Goal: Task Accomplishment & Management: Use online tool/utility

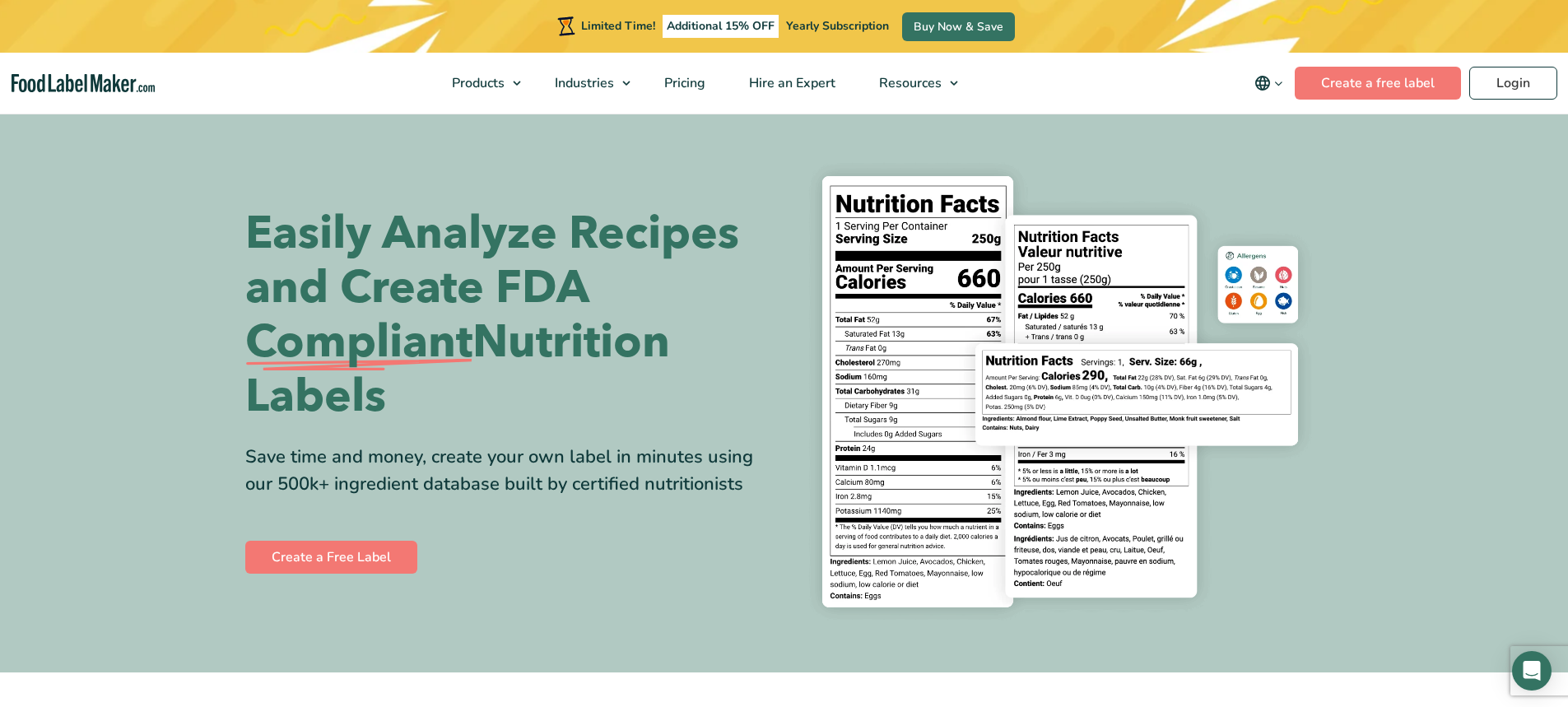
scroll to position [247, 0]
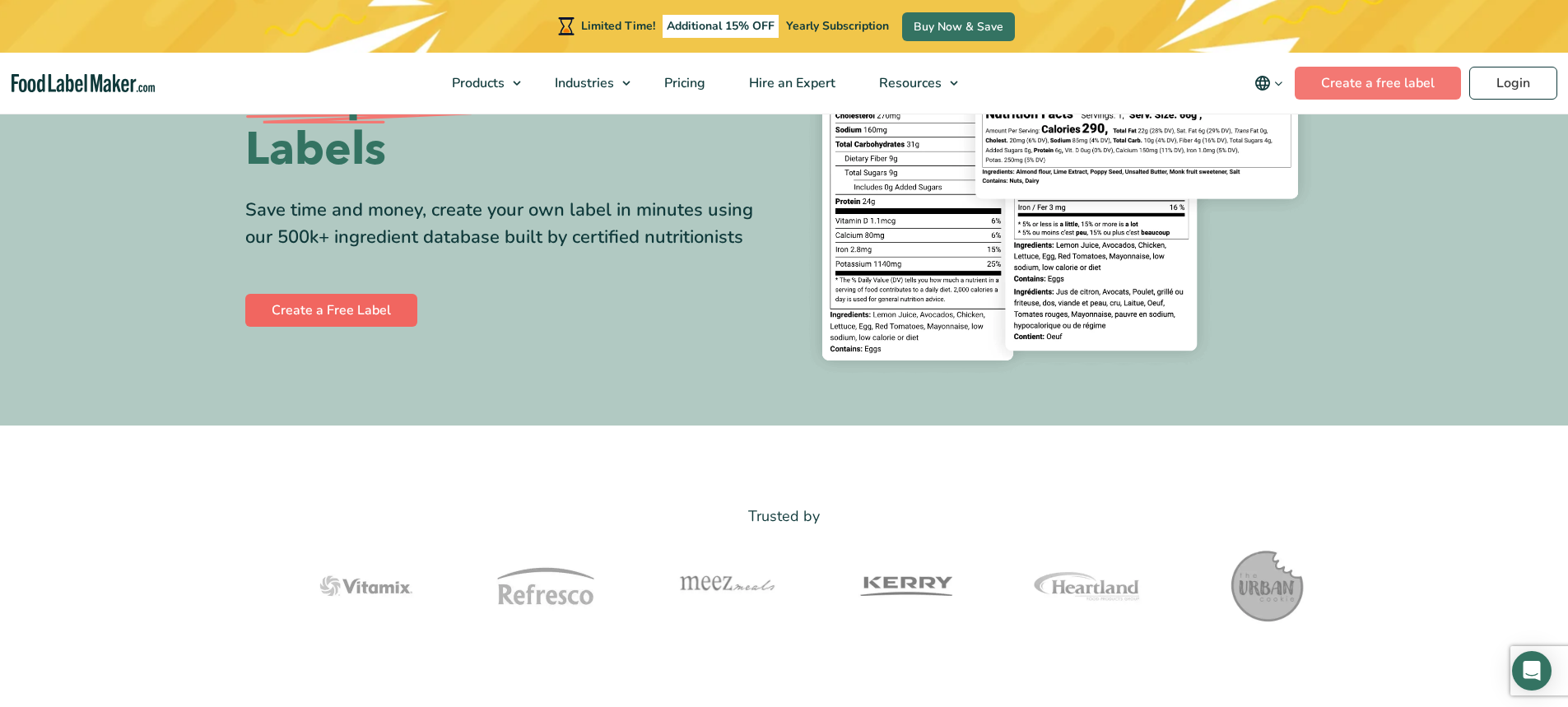
drag, startPoint x: 392, startPoint y: 287, endPoint x: 382, endPoint y: 294, distance: 12.2
click at [384, 291] on div "Easily Analyze Recipes and Create FDA Compliant Nutrition Labels Save time and …" at bounding box center [508, 144] width 527 height 370
click at [379, 301] on link "Create a Free Label" at bounding box center [331, 310] width 172 height 33
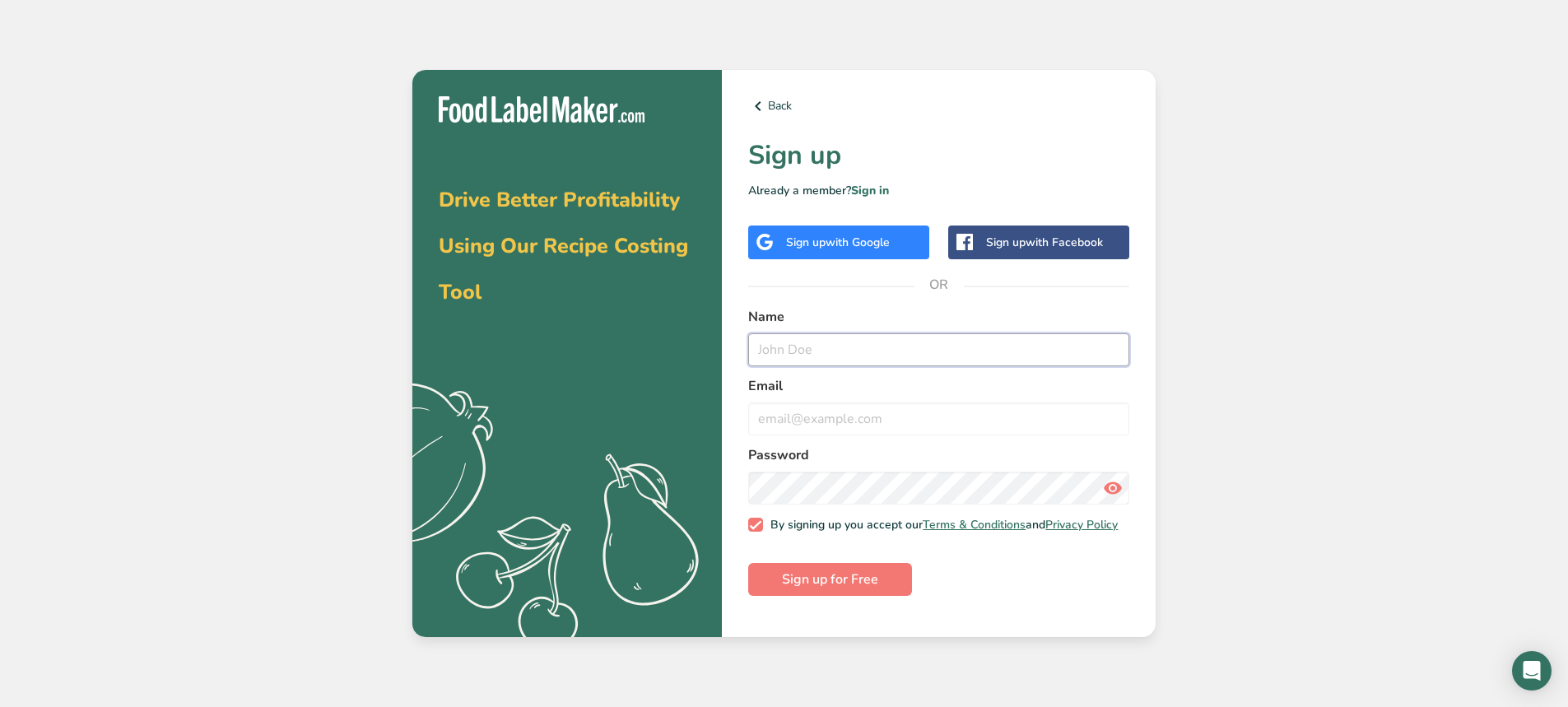
click at [873, 339] on input "text" at bounding box center [939, 350] width 381 height 33
type input "Jeremy Min"
click at [848, 227] on div "Sign up with Google" at bounding box center [839, 242] width 181 height 34
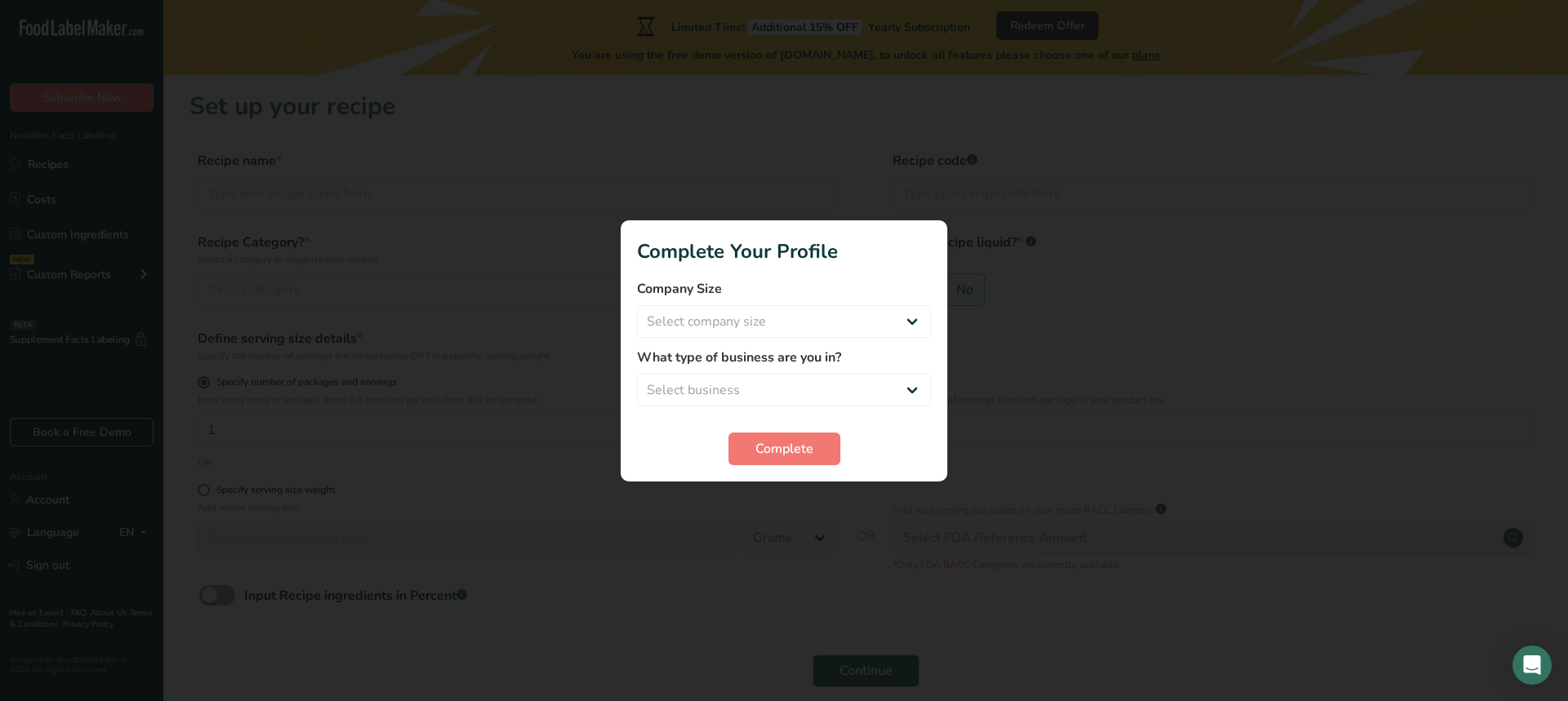
click at [1350, 353] on div at bounding box center [784, 350] width 1568 height 701
drag, startPoint x: 771, startPoint y: 321, endPoint x: 514, endPoint y: 231, distance: 272.3
click at [514, 231] on div at bounding box center [784, 350] width 1568 height 701
click at [1169, 312] on div at bounding box center [784, 350] width 1568 height 701
click at [862, 328] on select "Select company size Fewer than 10 Employees 10 to 50 Employees 51 to 500 Employ…" at bounding box center [783, 321] width 294 height 33
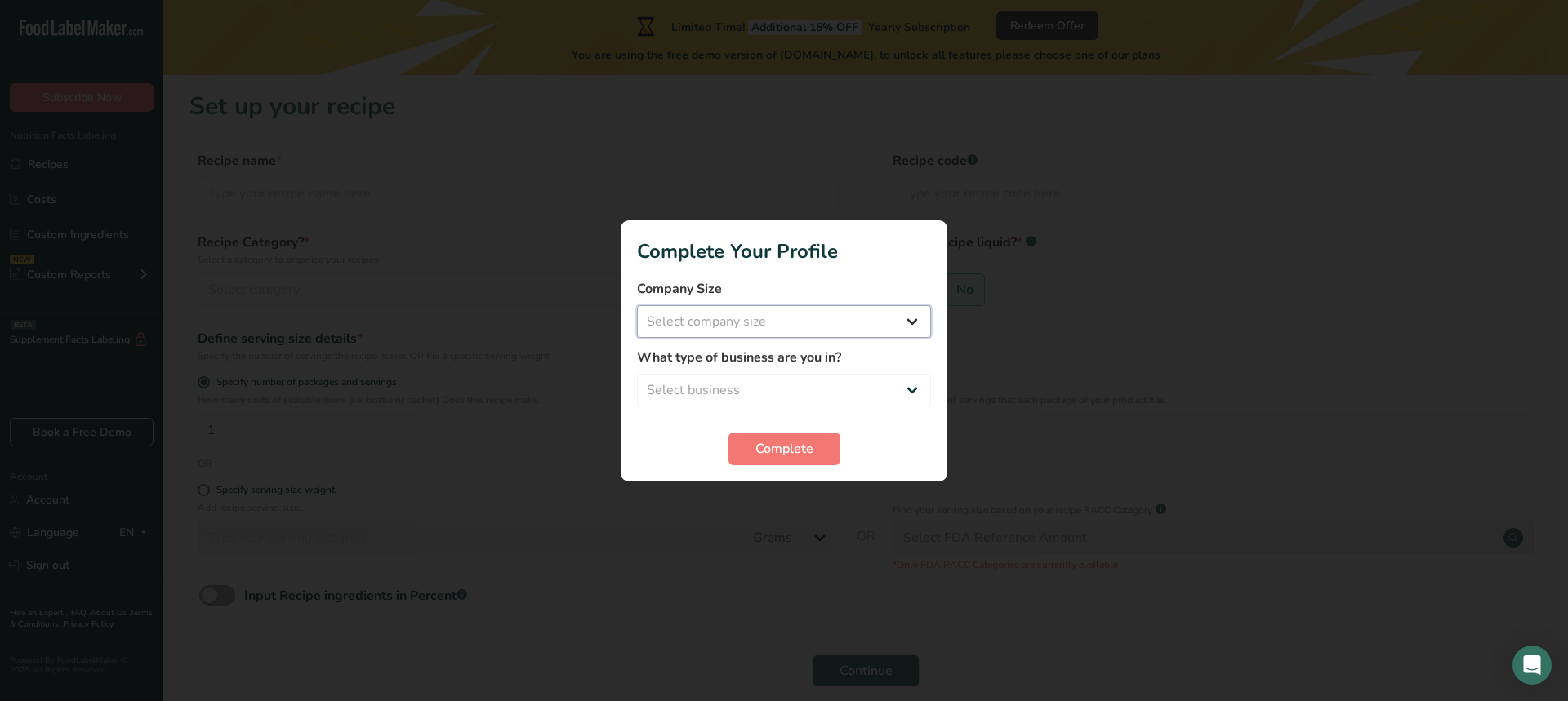
click at [822, 319] on select "Select company size Fewer than 10 Employees 10 to 50 Employees 51 to 500 Employ…" at bounding box center [783, 321] width 294 height 33
select select "2"
click at [637, 305] on select "Select company size Fewer than 10 Employees 10 to 50 Employees 51 to 500 Employ…" at bounding box center [783, 321] width 294 height 33
click at [807, 387] on select "Select business Packaged Food Manufacturer Restaurant & Cafe Bakery Meal Plans …" at bounding box center [783, 390] width 294 height 33
select select "8"
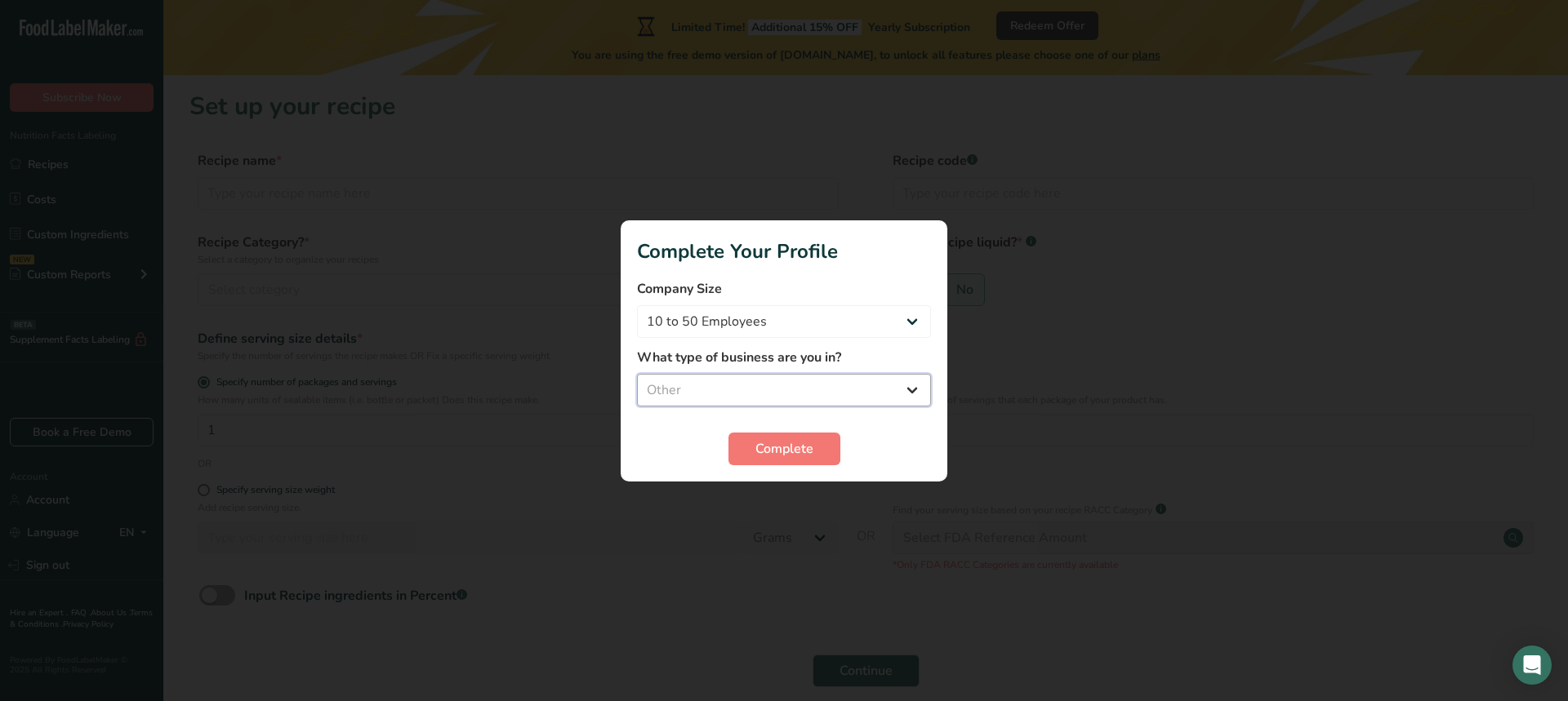
click at [637, 374] on select "Select business Packaged Food Manufacturer Restaurant & Cafe Bakery Meal Plans …" at bounding box center [783, 390] width 294 height 33
click at [784, 458] on span "Complete" at bounding box center [784, 449] width 58 height 20
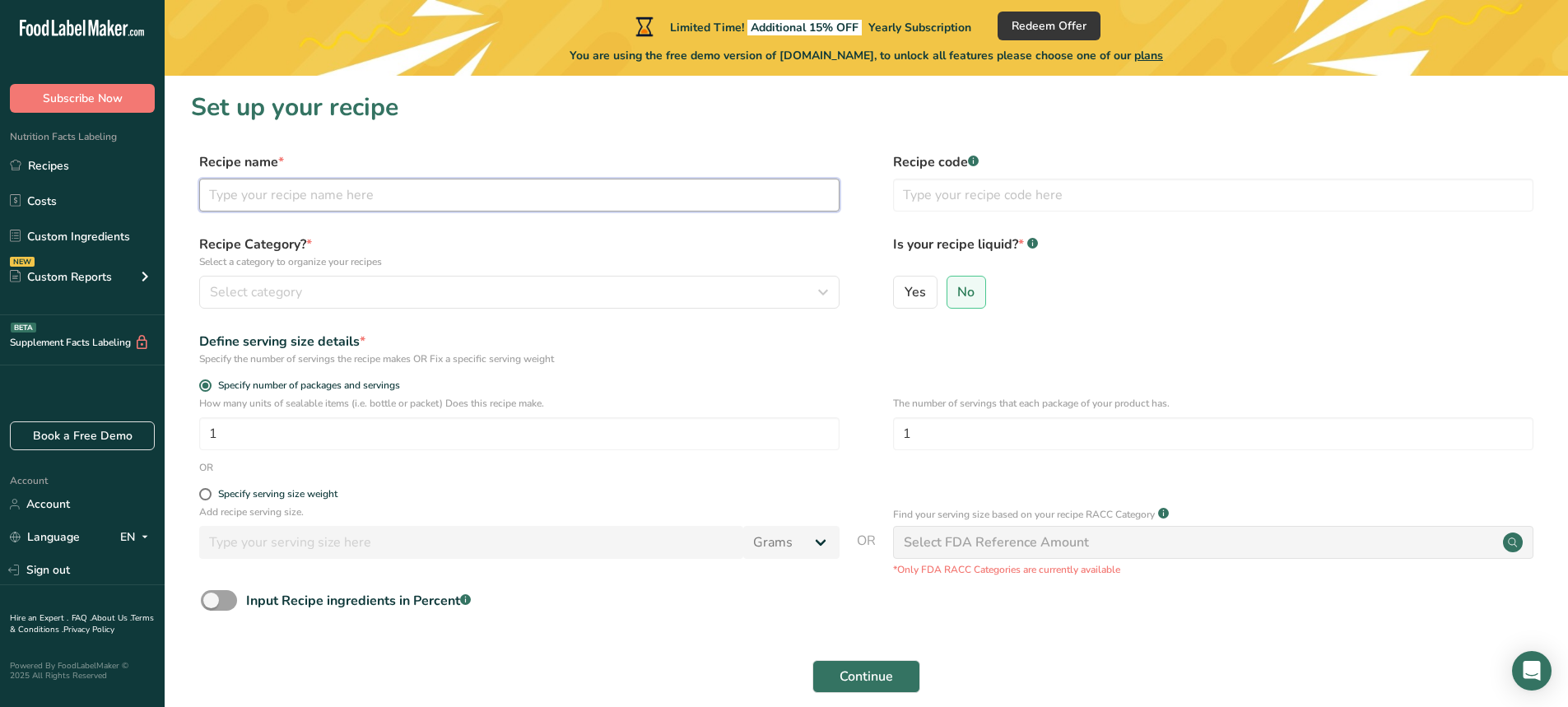
click at [393, 193] on input "text" at bounding box center [519, 196] width 640 height 33
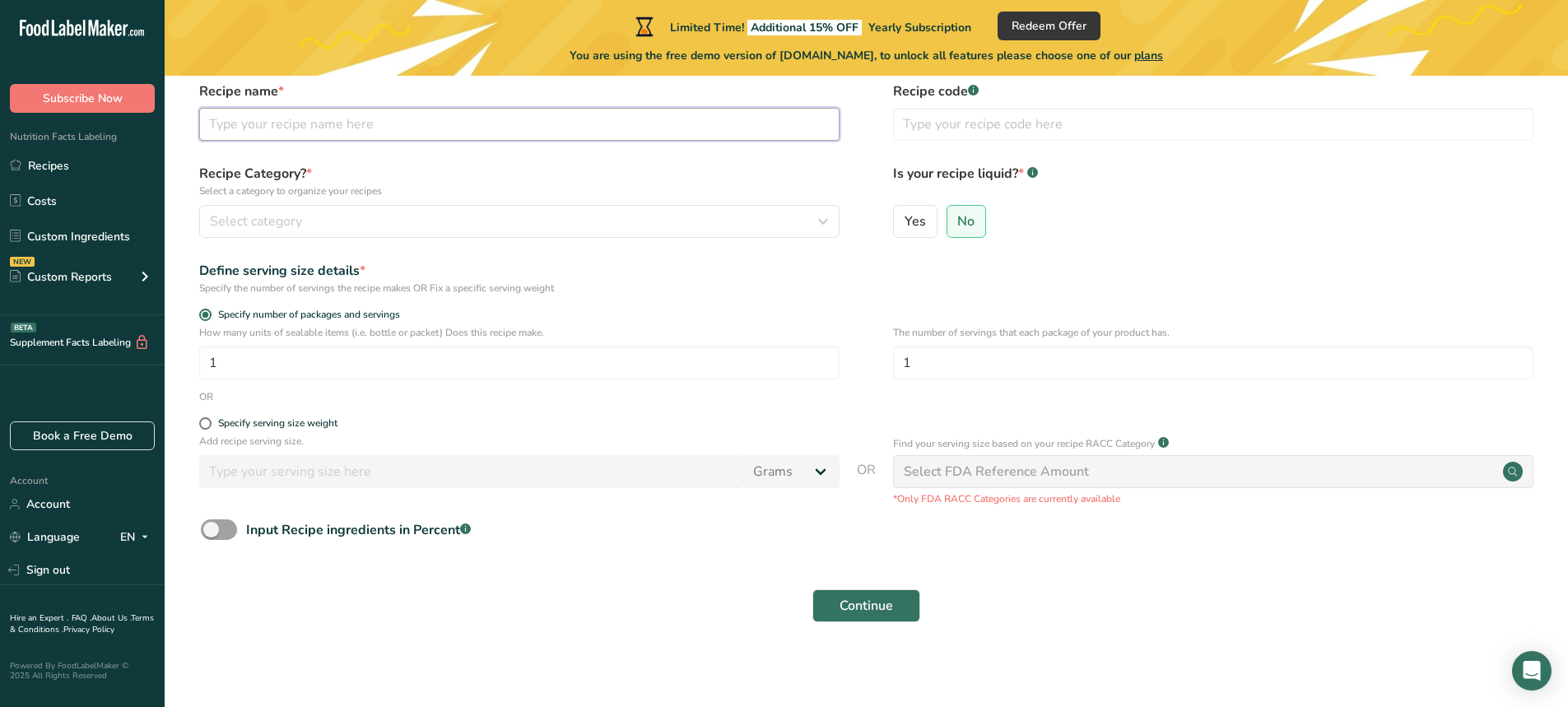
scroll to position [75, 0]
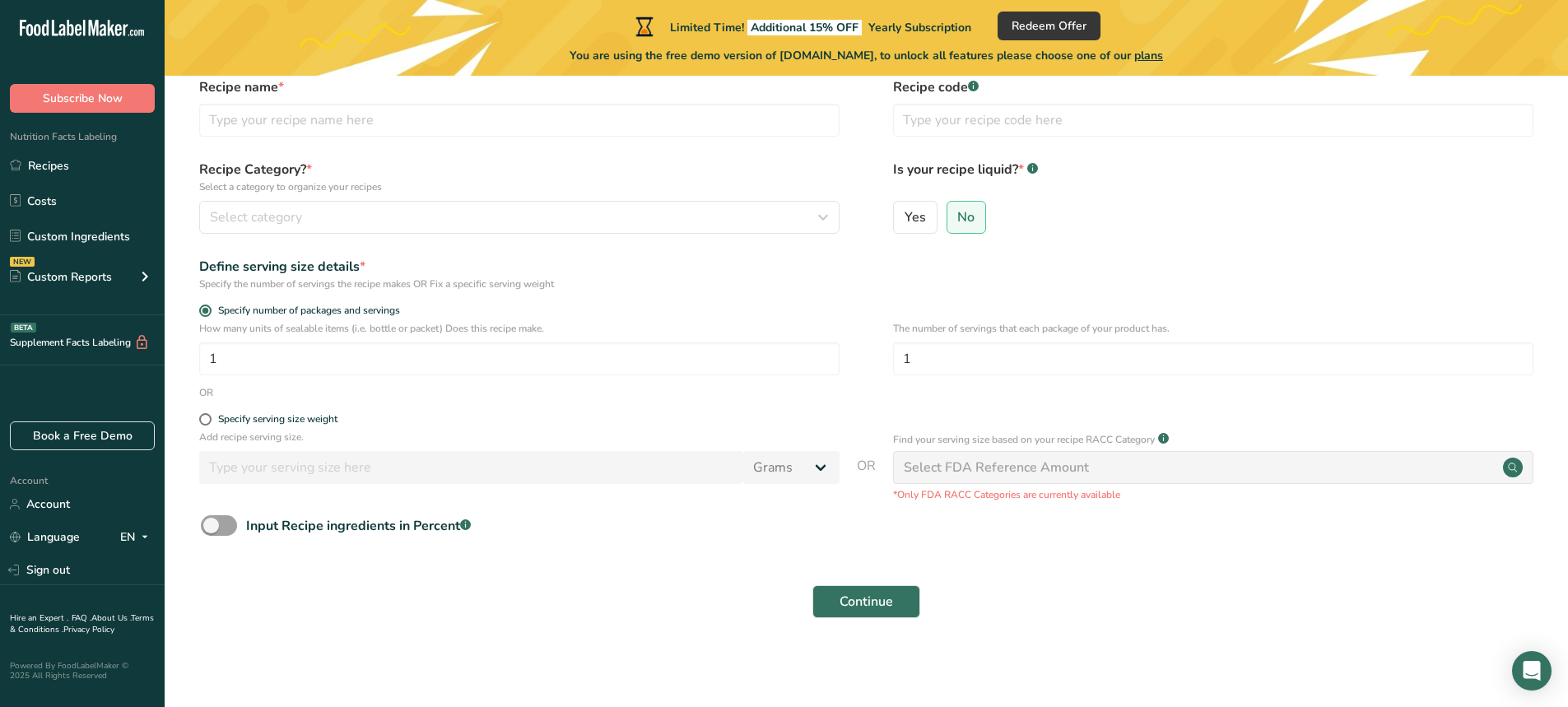
click at [957, 474] on div "Select FDA Reference Amount" at bounding box center [996, 468] width 186 height 20
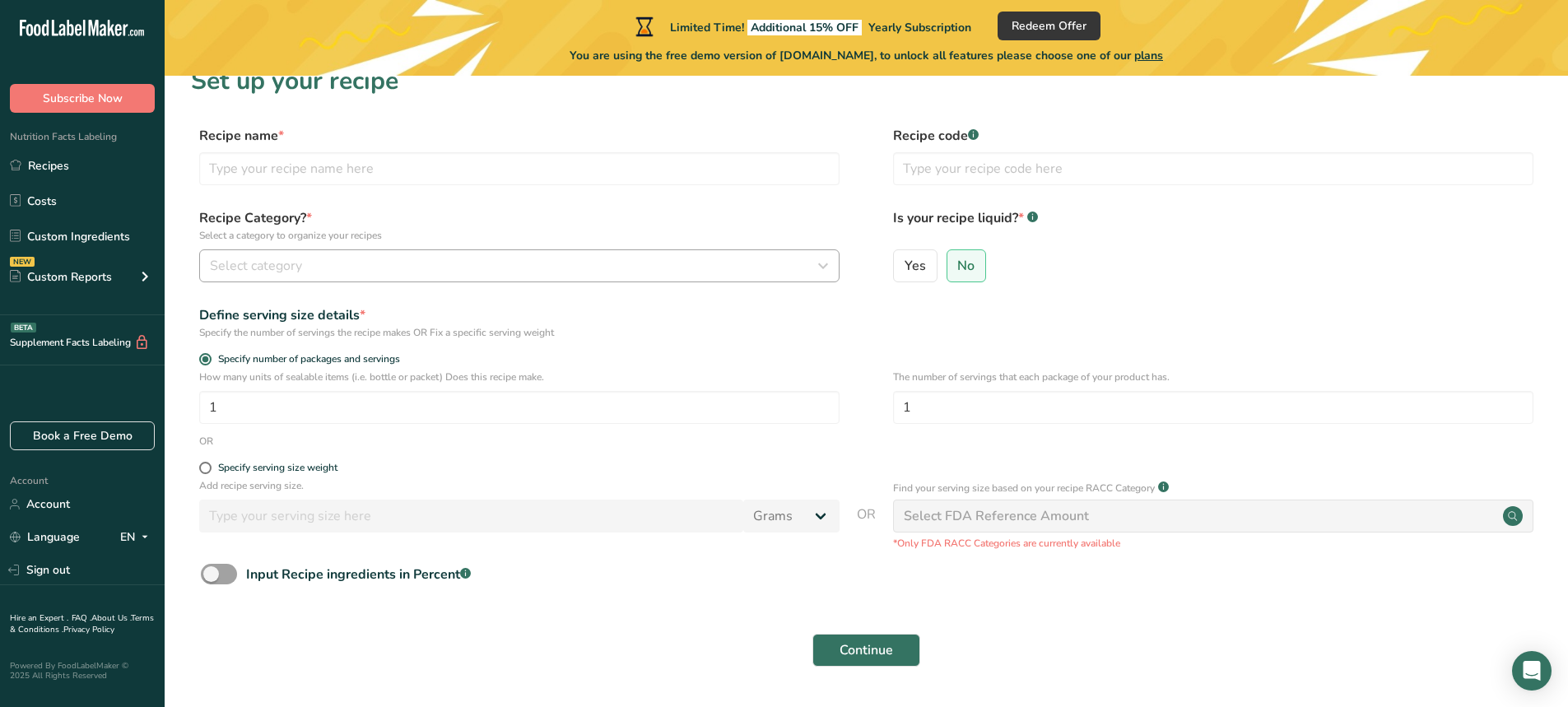
scroll to position [0, 0]
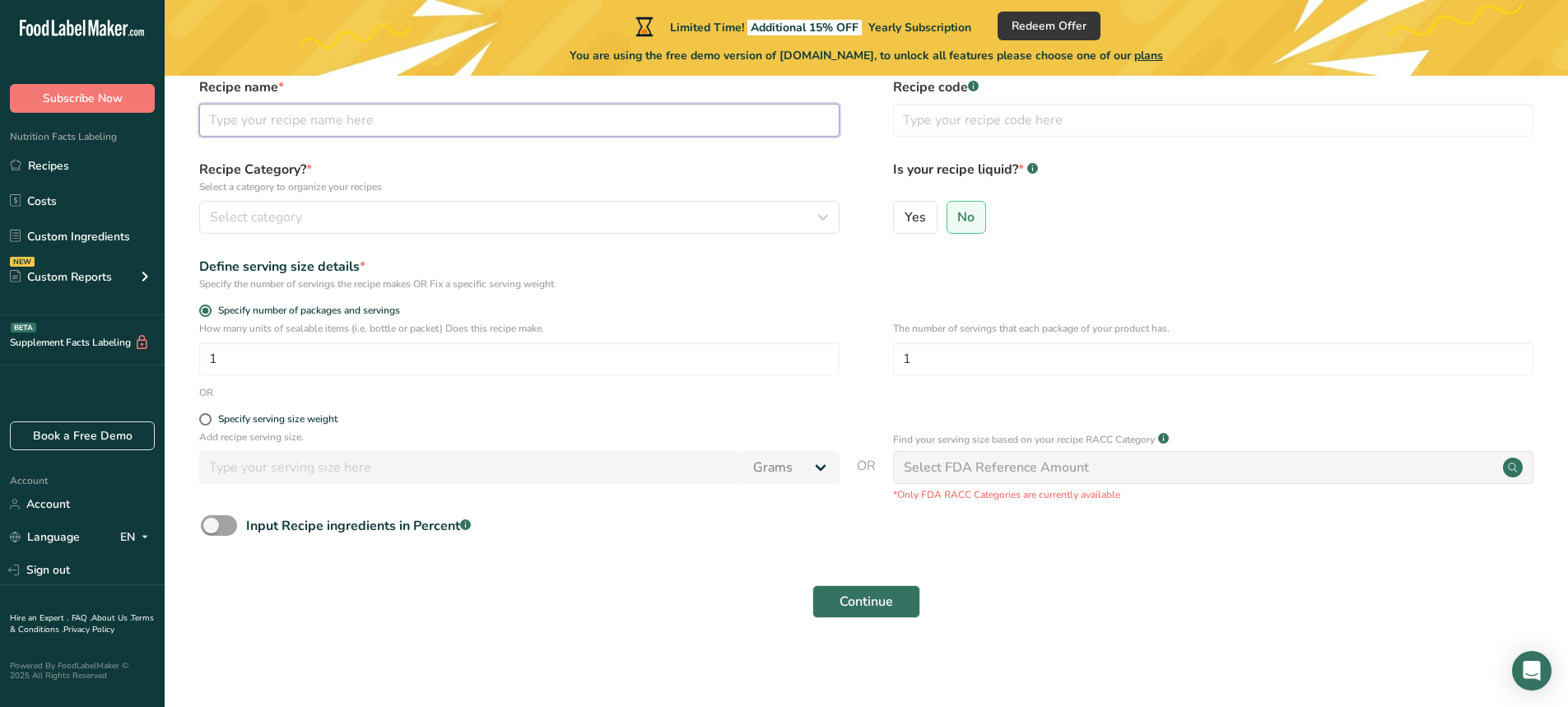
click at [472, 191] on form "Recipe name * Recipe code .a-a{fill:#347362;}.b-a{fill:#fff;} Recipe Category? …" at bounding box center [866, 353] width 1350 height 551
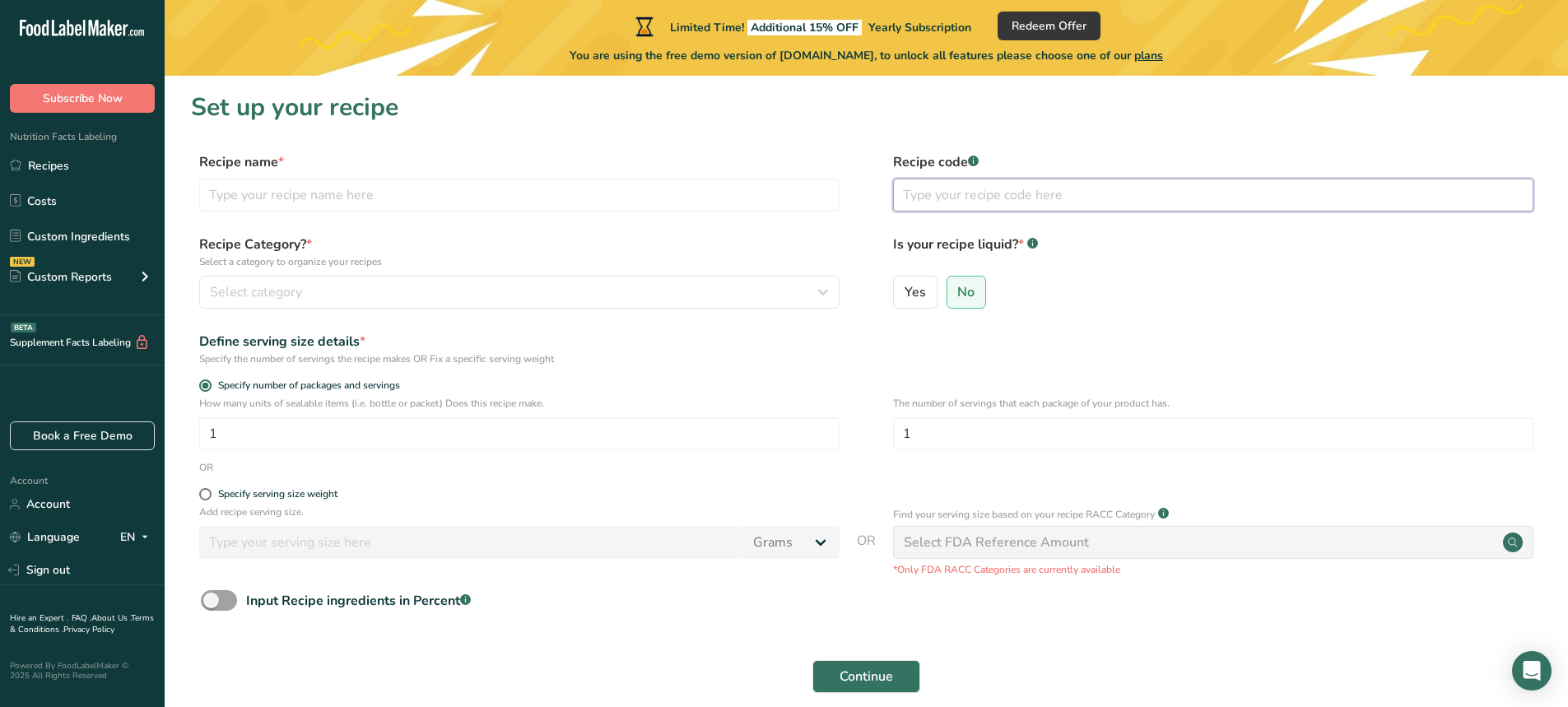
click at [968, 184] on input "text" at bounding box center [1213, 196] width 640 height 33
click at [949, 298] on label "No" at bounding box center [967, 292] width 40 height 33
click at [949, 297] on input "No" at bounding box center [953, 291] width 11 height 11
click at [437, 210] on input "text" at bounding box center [519, 196] width 640 height 33
type input "[PERSON_NAME]"
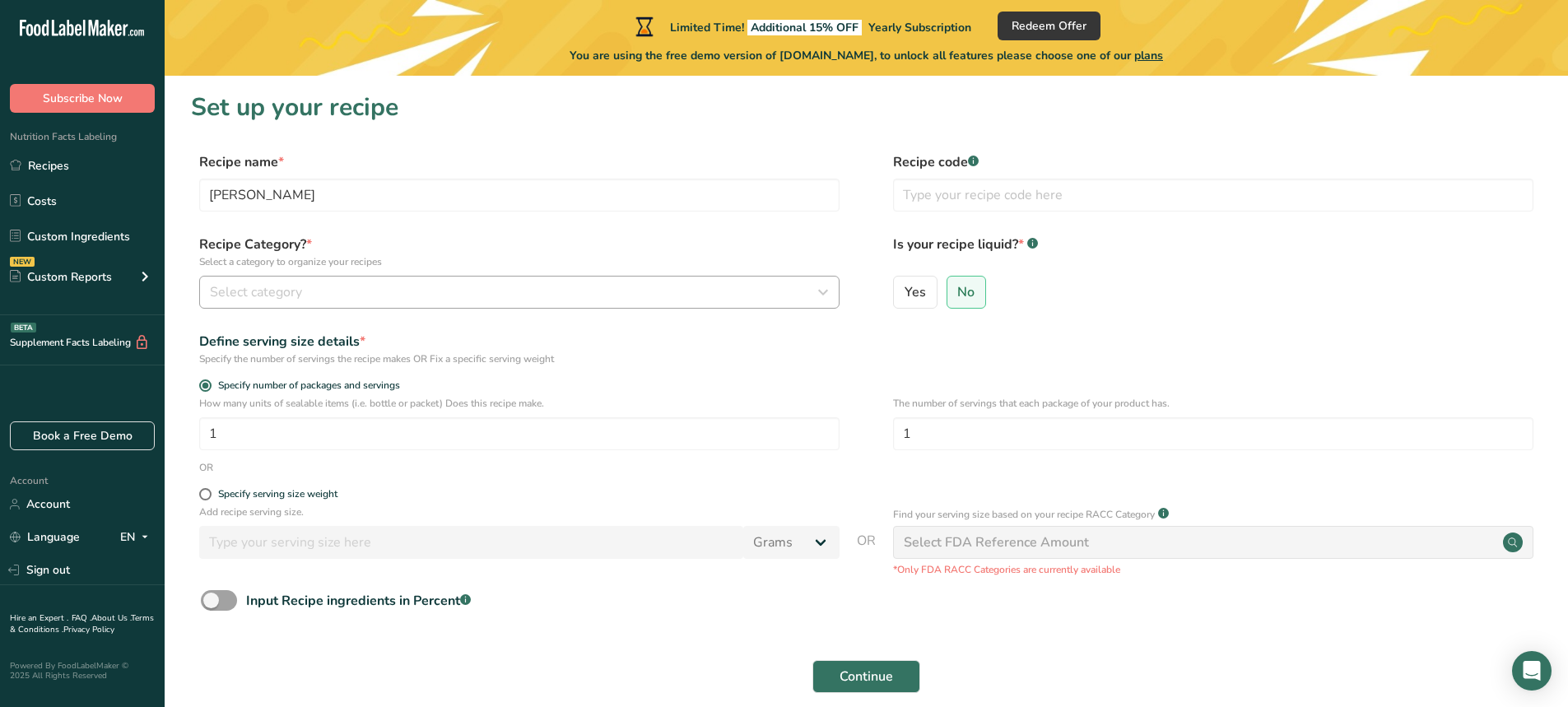
drag, startPoint x: 407, startPoint y: 271, endPoint x: 399, endPoint y: 295, distance: 25.3
click at [399, 295] on div "Recipe Category? * Select a category to organize your recipes Select category S…" at bounding box center [519, 271] width 640 height 74
click at [399, 295] on div "Select category" at bounding box center [514, 292] width 609 height 20
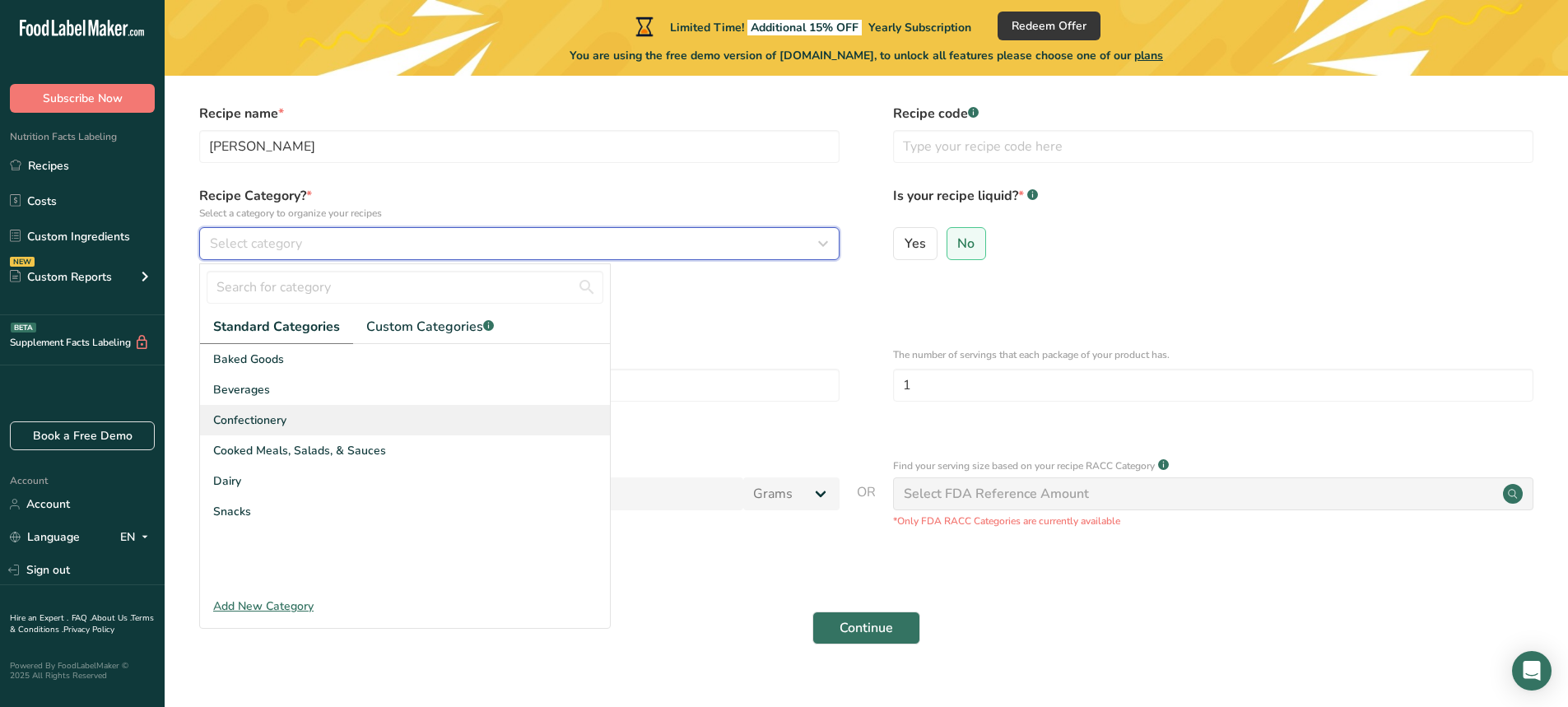
scroll to position [75, 0]
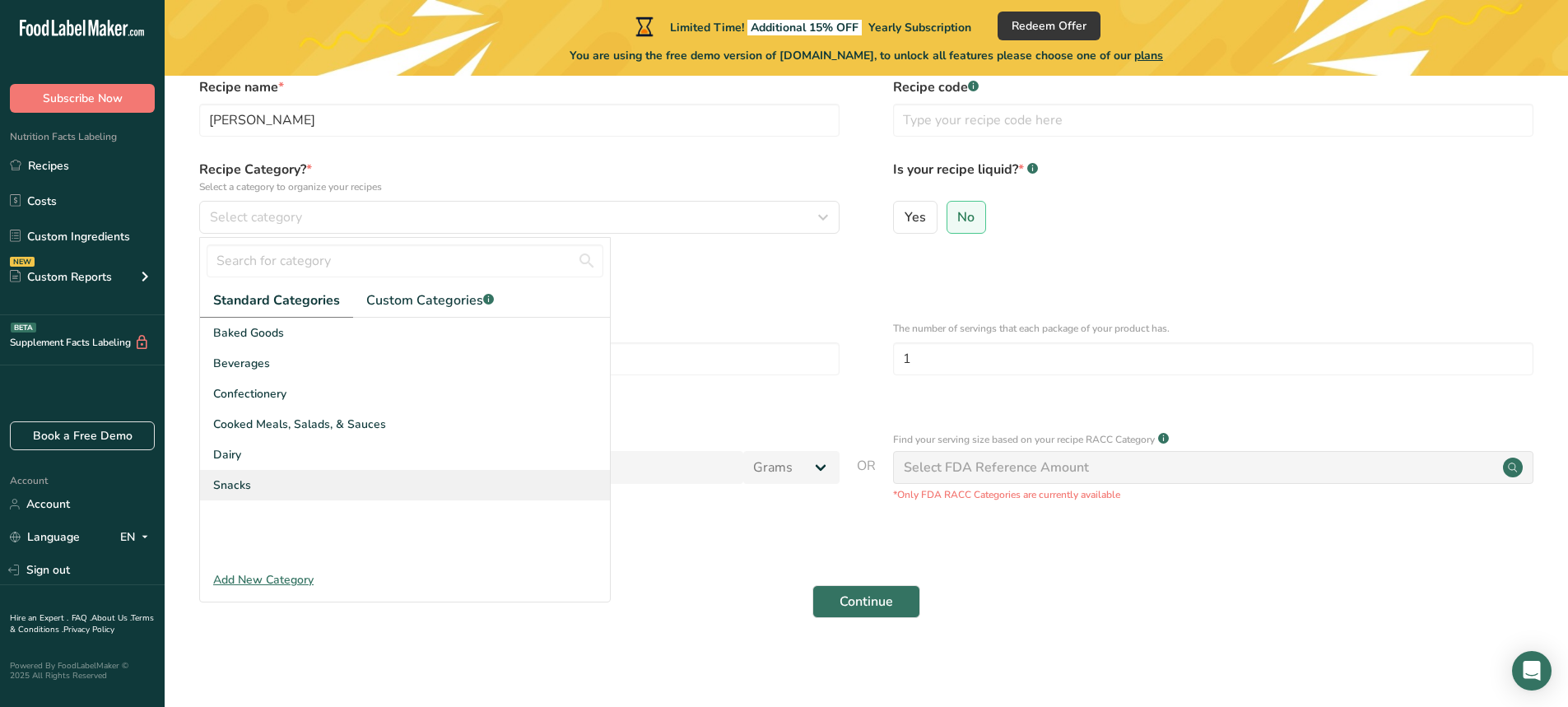
click at [308, 483] on div "Snacks" at bounding box center [404, 485] width 410 height 31
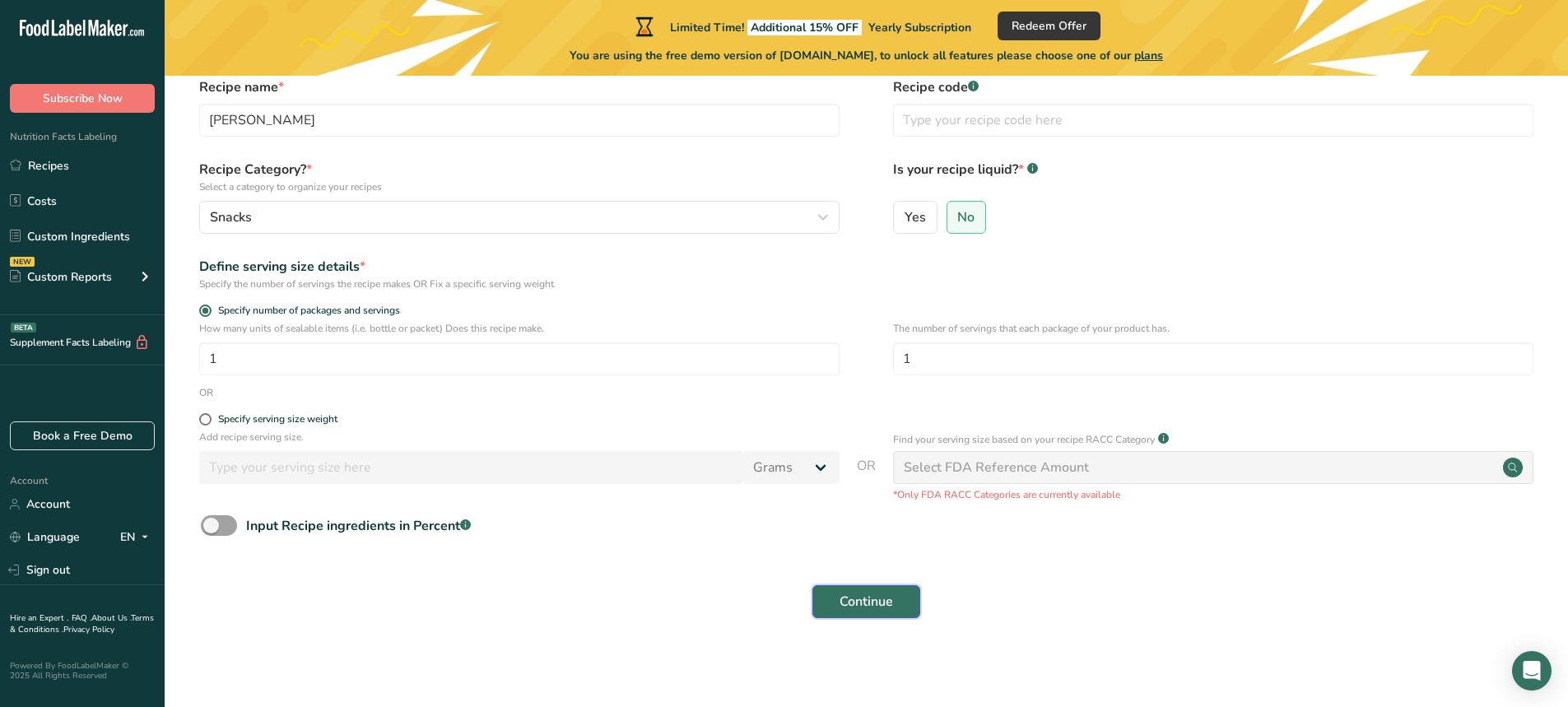
click at [878, 596] on span "Continue" at bounding box center [866, 601] width 54 height 20
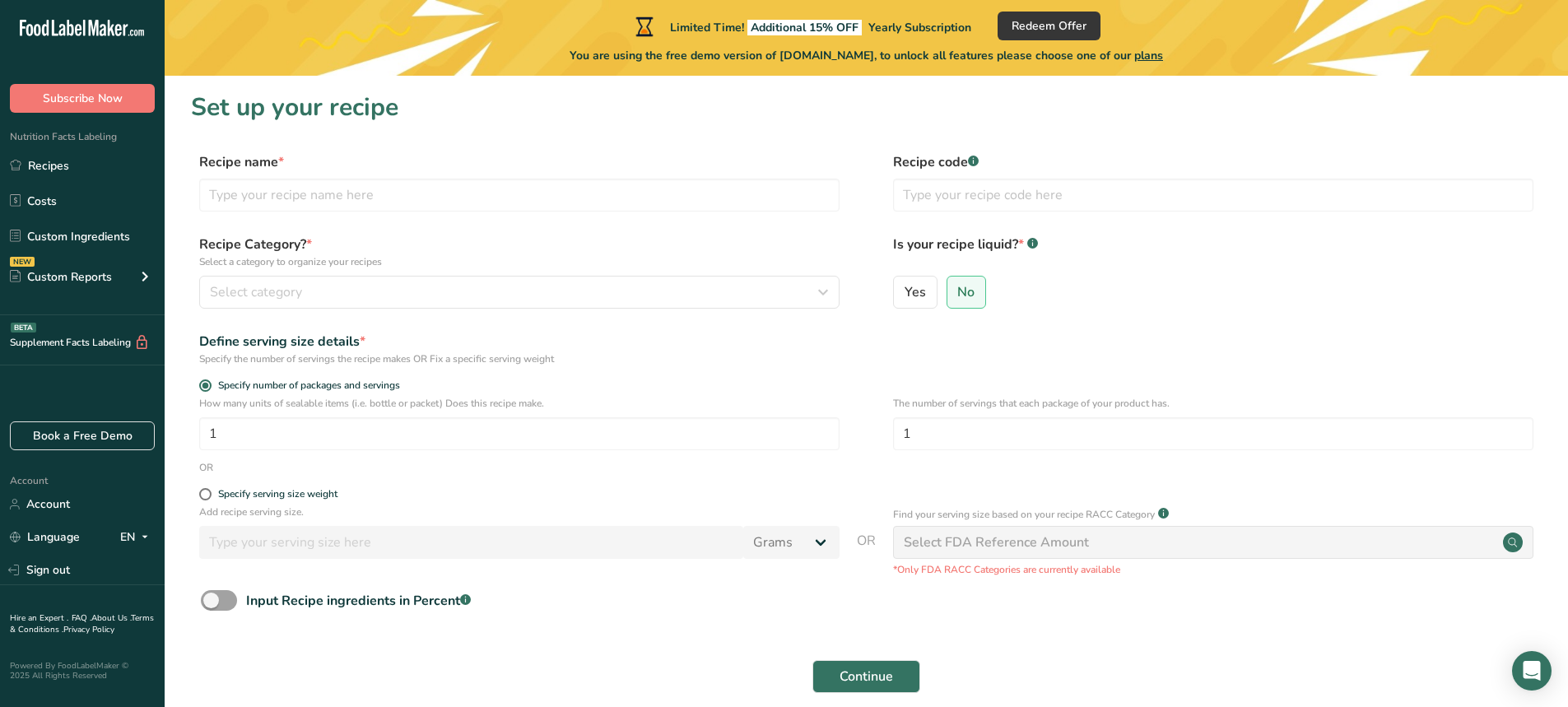
scroll to position [75, 0]
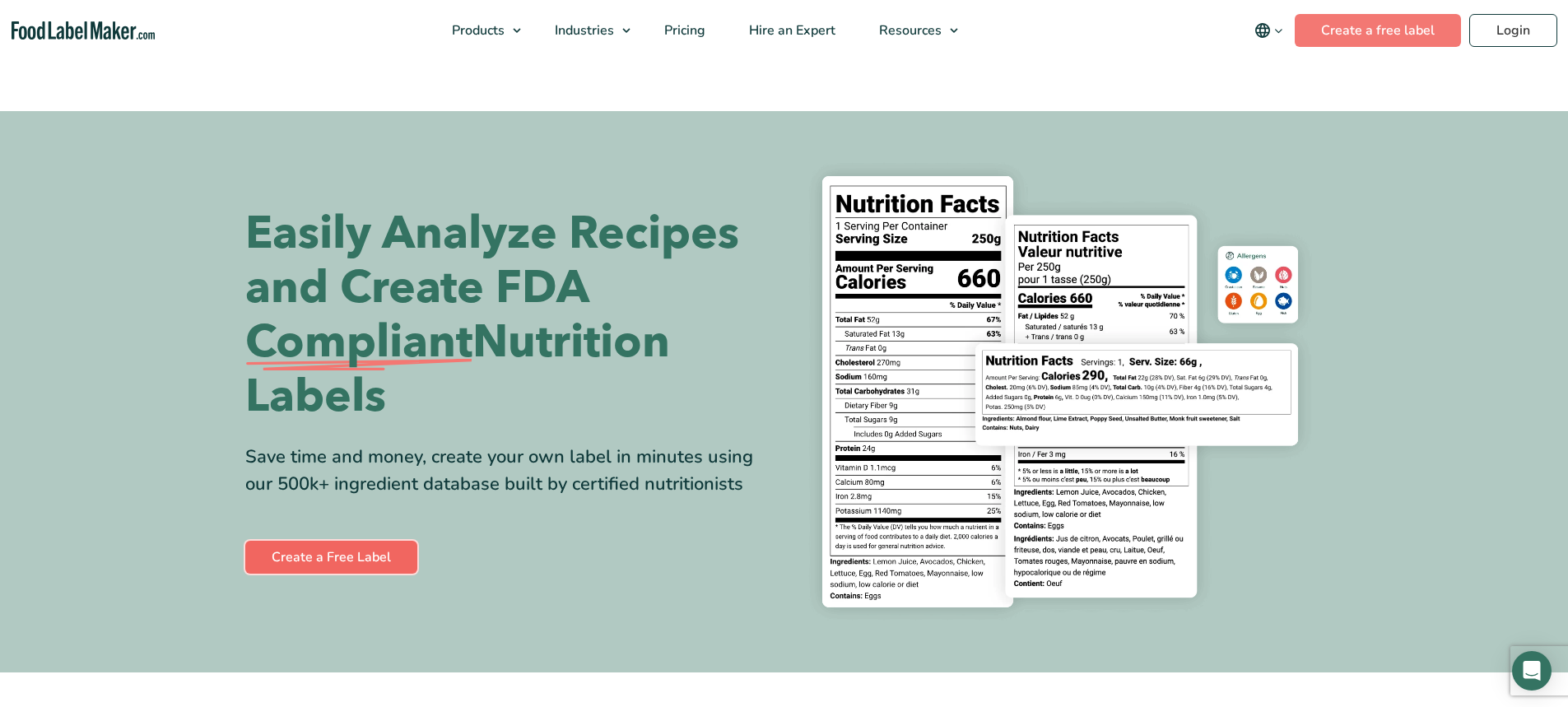
click at [360, 567] on link "Create a Free Label" at bounding box center [331, 558] width 172 height 33
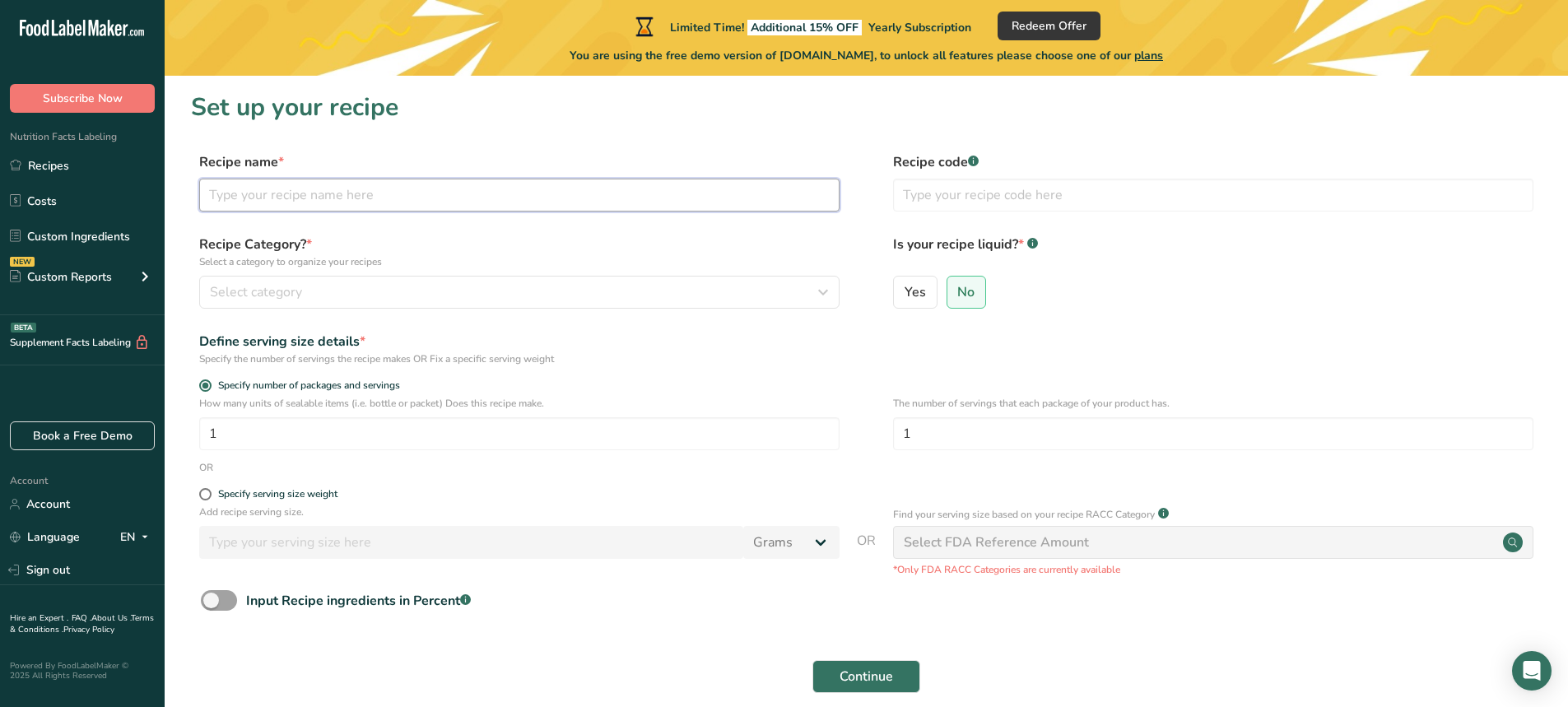
click at [449, 205] on input "text" at bounding box center [519, 196] width 640 height 33
type input "[PERSON_NAME]"
click at [425, 295] on div "Select category" at bounding box center [514, 292] width 609 height 20
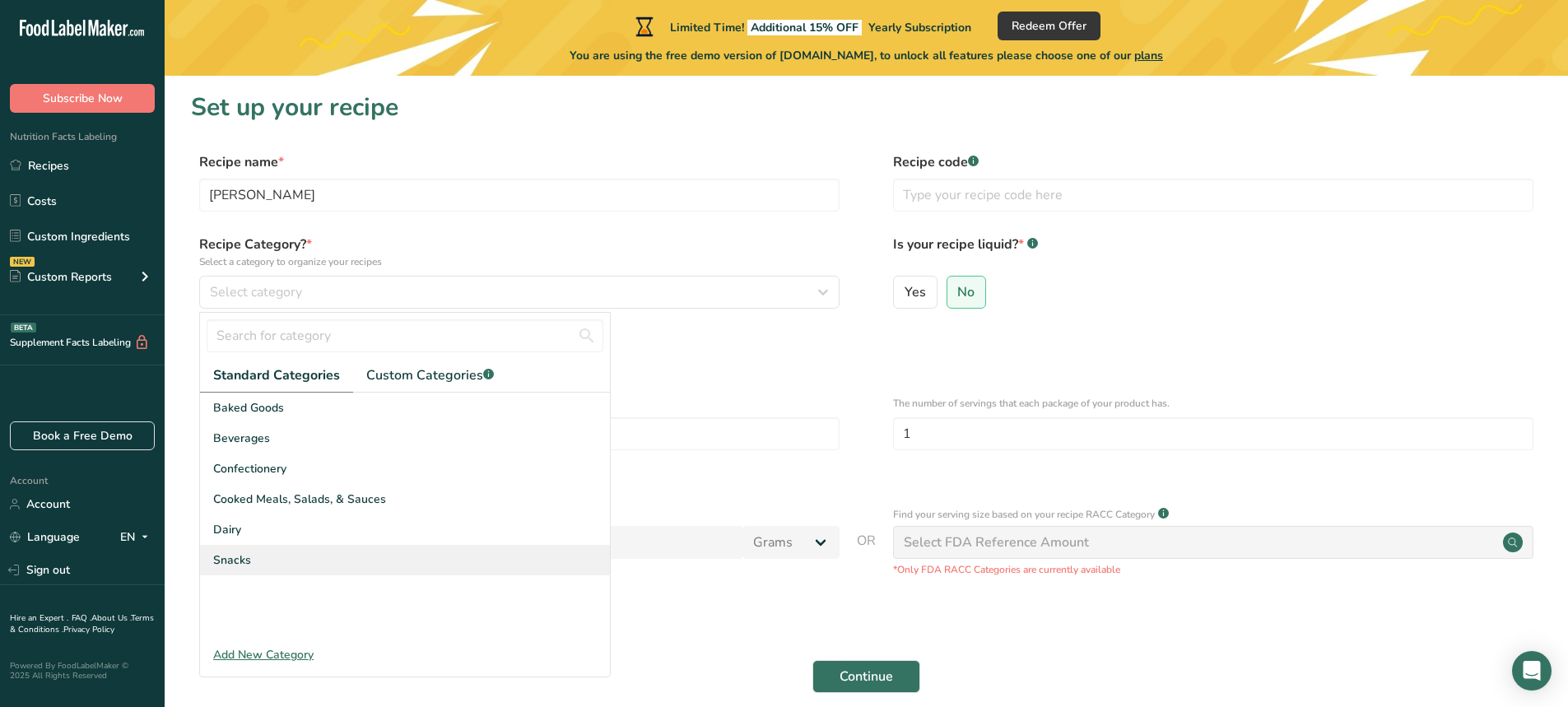
click at [367, 564] on div "Snacks" at bounding box center [404, 560] width 410 height 31
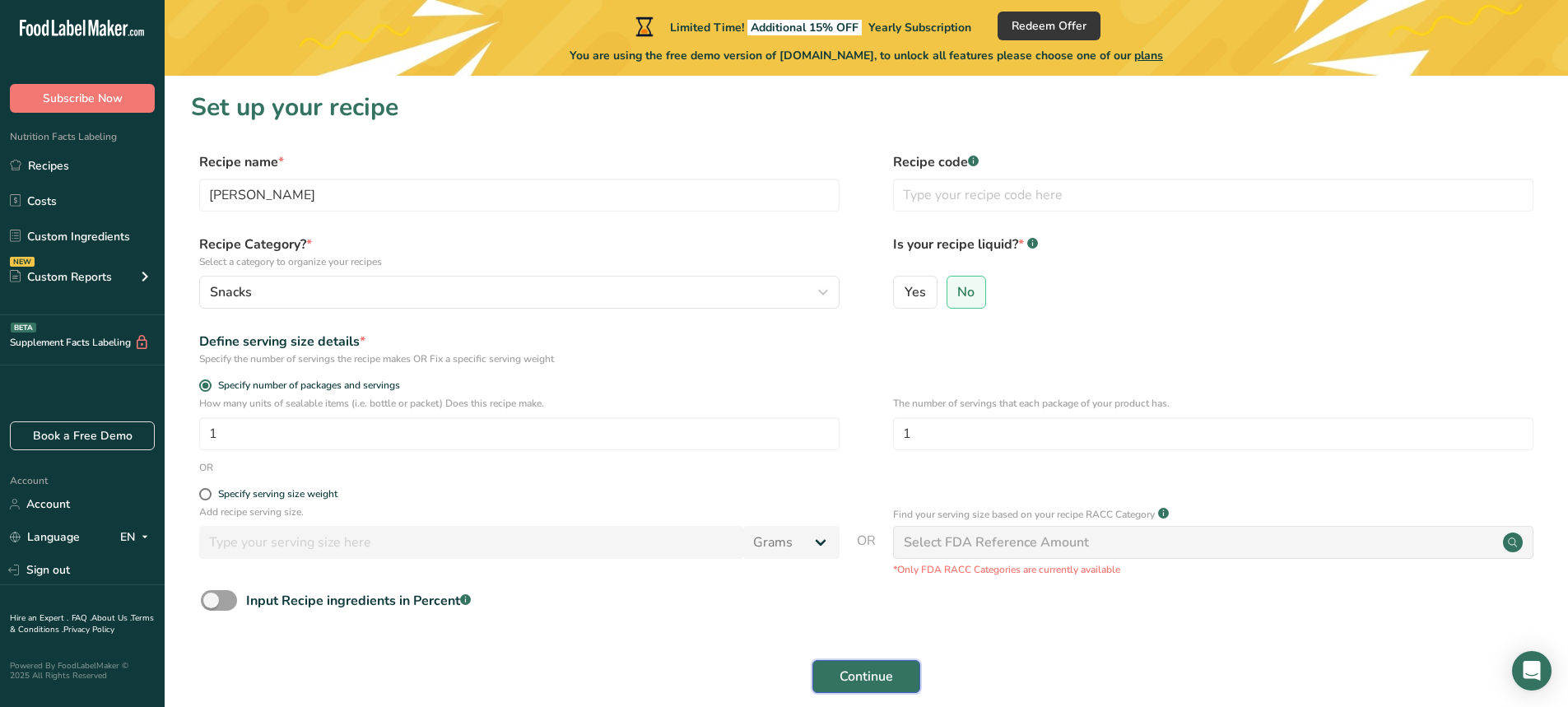
click at [835, 669] on button "Continue" at bounding box center [866, 676] width 108 height 33
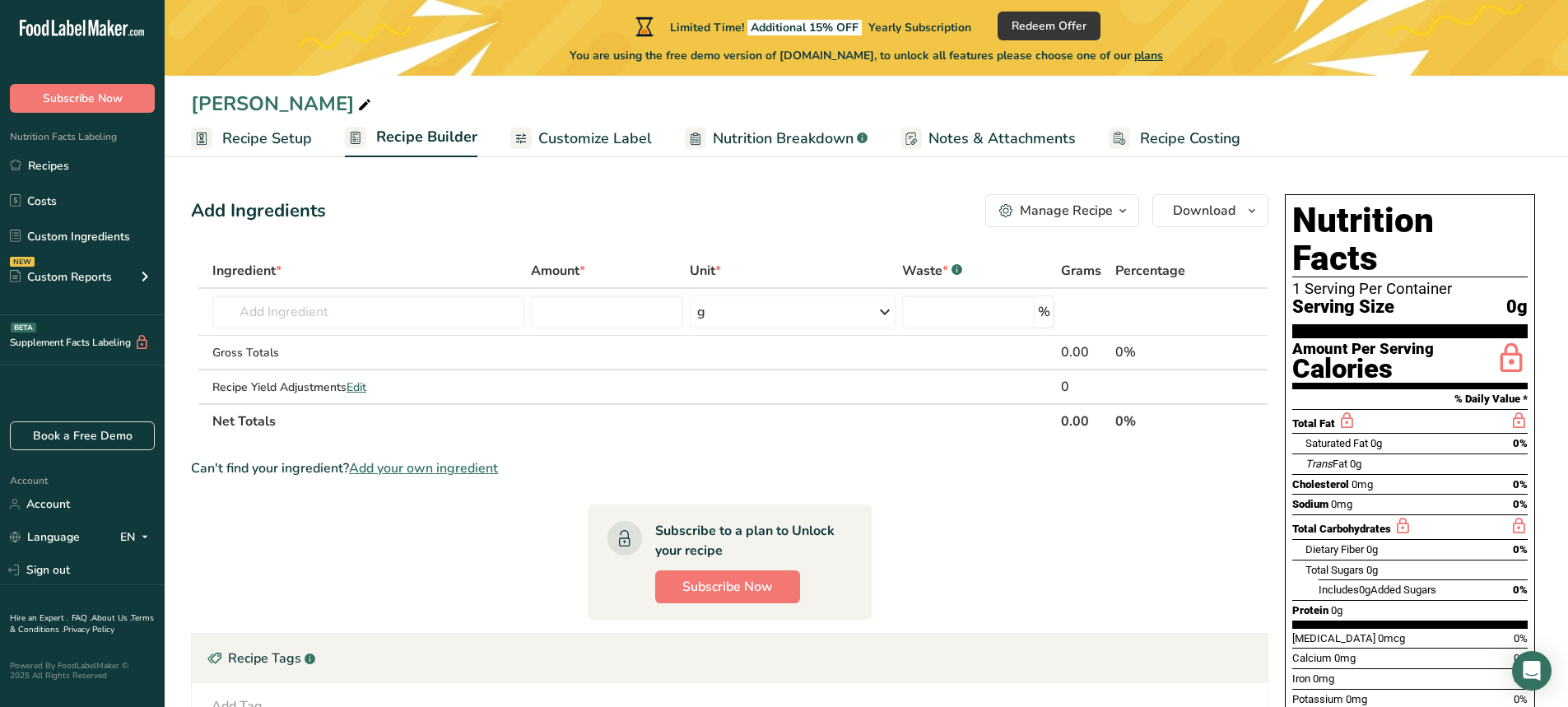
click at [1416, 433] on div "Saturated Fat 0g 0%" at bounding box center [1416, 443] width 222 height 21
click at [478, 297] on input "text" at bounding box center [368, 312] width 312 height 33
paste input "LAVER"
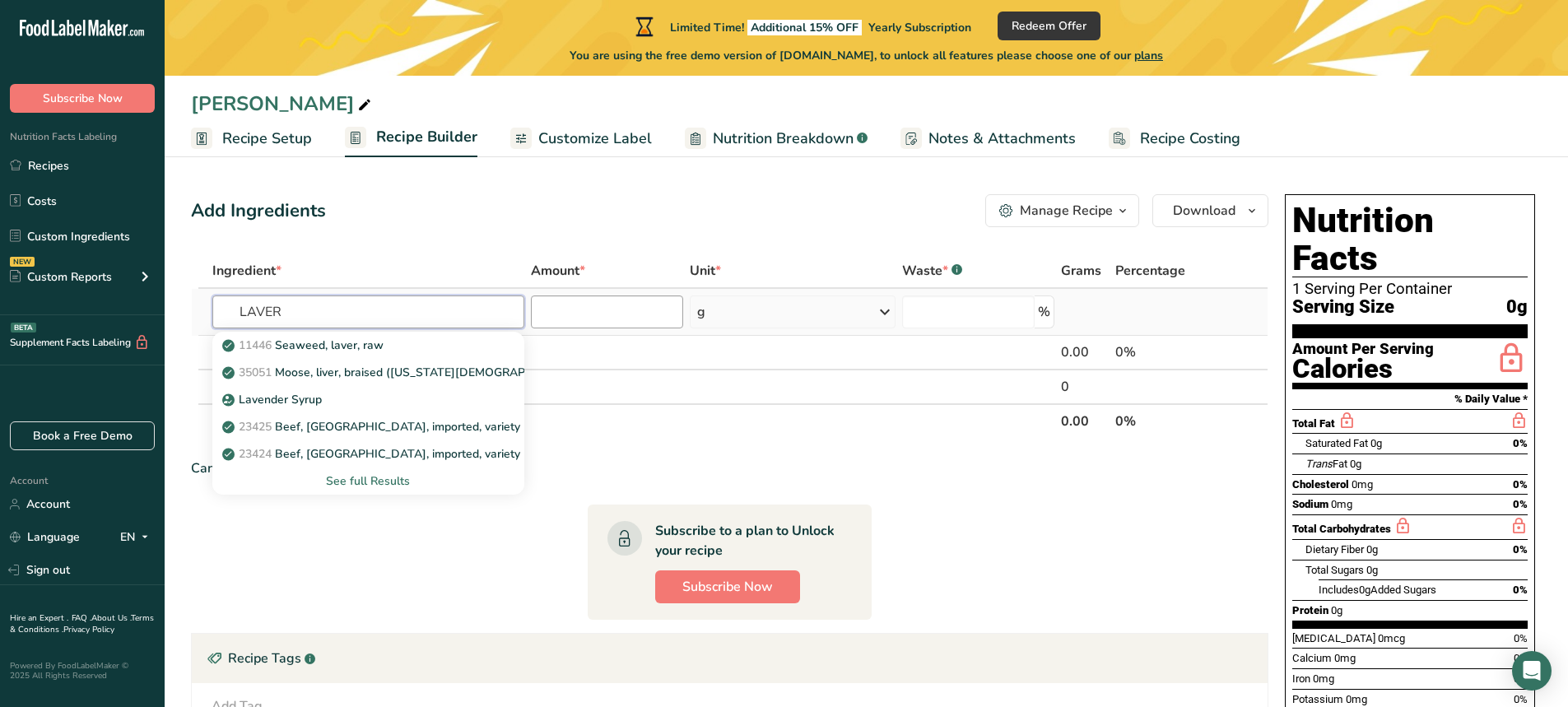
type input "LAVER"
click at [579, 311] on input "number" at bounding box center [608, 312] width 153 height 33
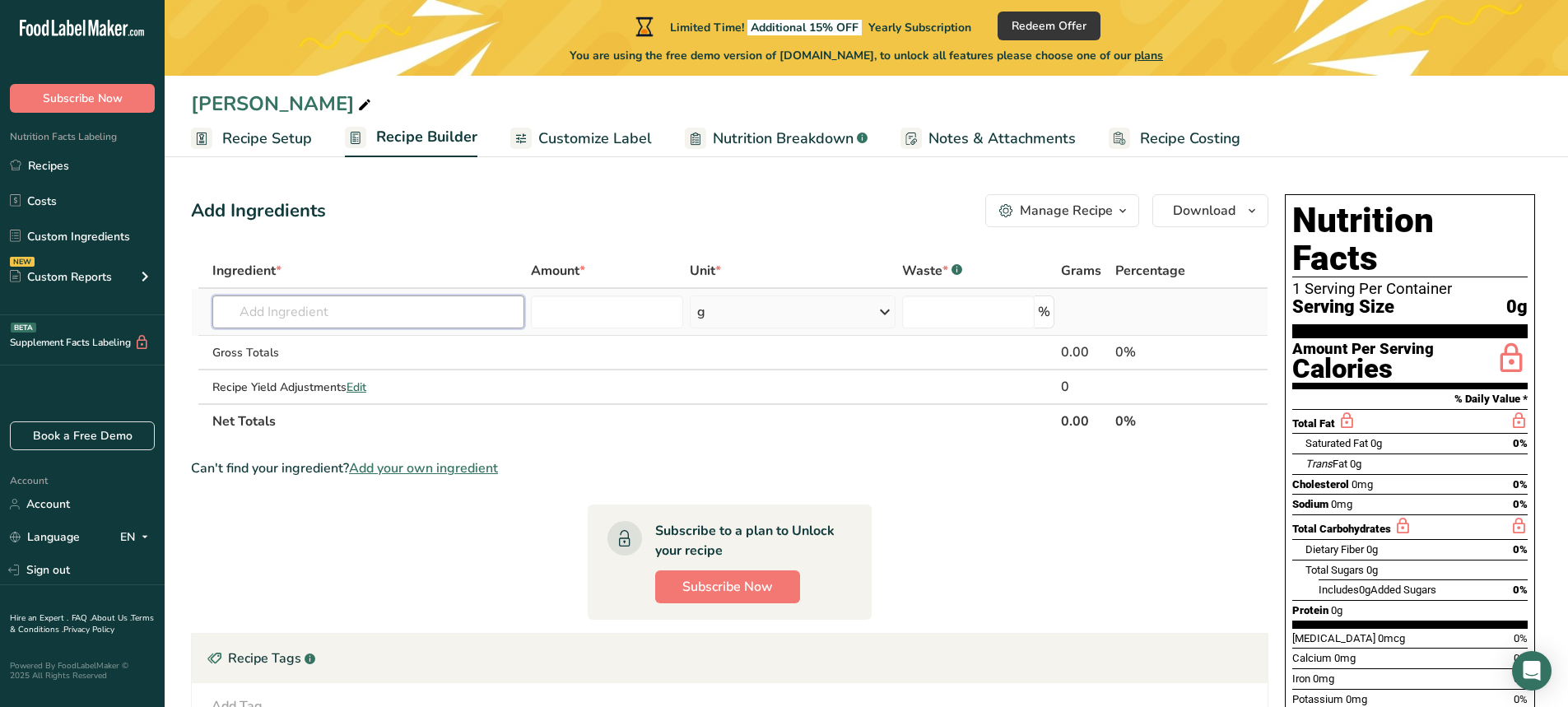
click at [387, 317] on input "text" at bounding box center [368, 312] width 312 height 33
click at [354, 313] on input "text" at bounding box center [368, 312] width 312 height 33
drag, startPoint x: 264, startPoint y: 296, endPoint x: 278, endPoint y: 303, distance: 15.7
click at [266, 297] on input "text" at bounding box center [368, 312] width 312 height 33
paste input "LAVER"
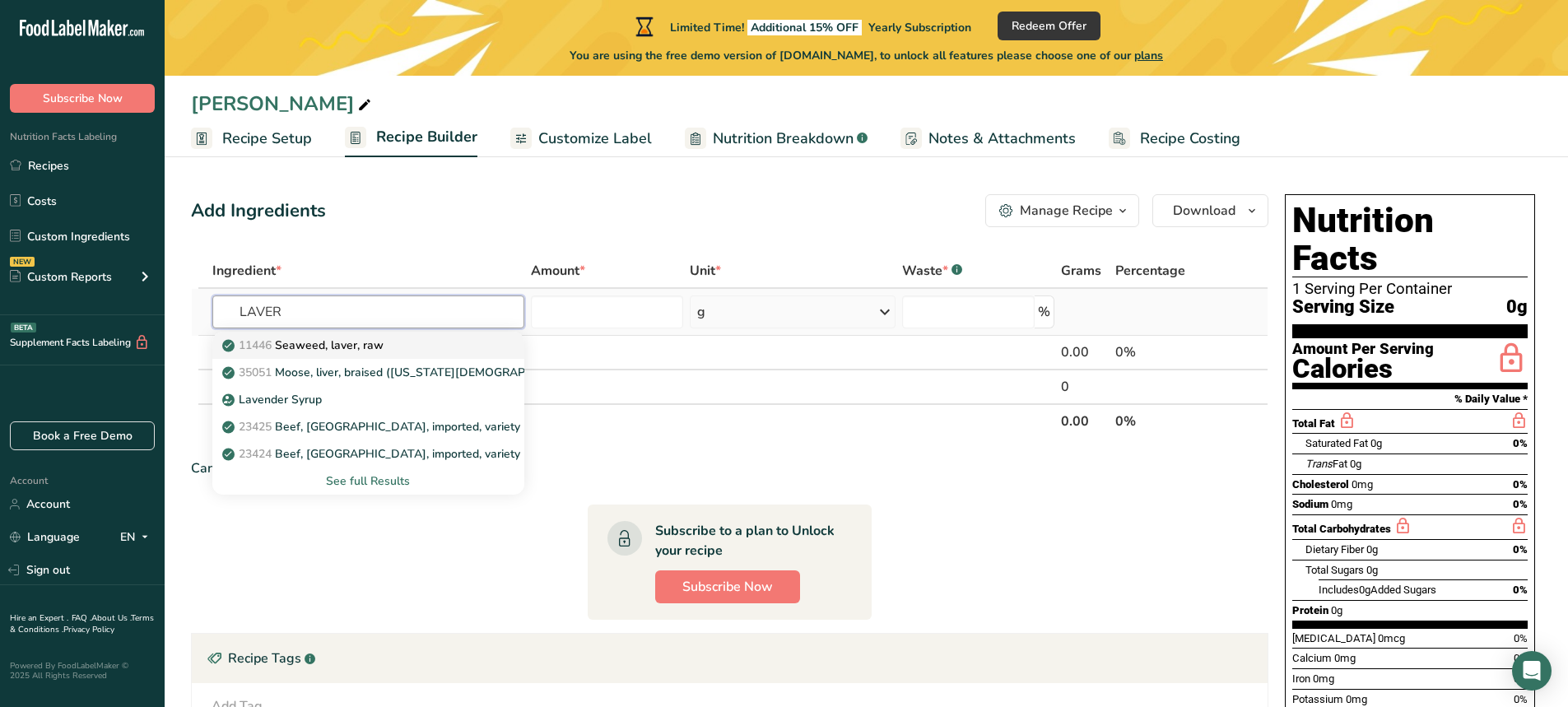
type input "LAVER"
click at [359, 346] on p "11446 Seaweed, laver, raw" at bounding box center [304, 345] width 158 height 17
type input "Seaweed, laver, raw"
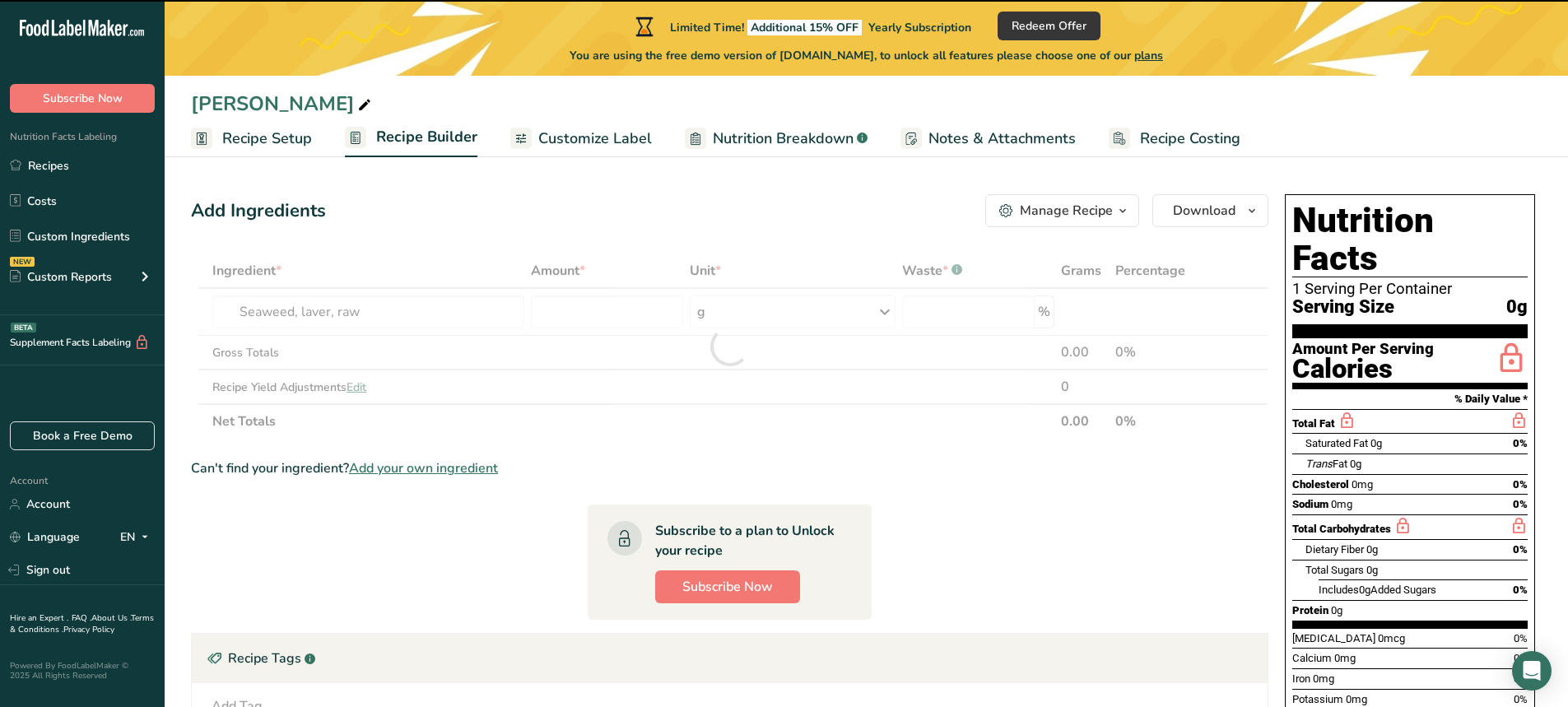
type input "0"
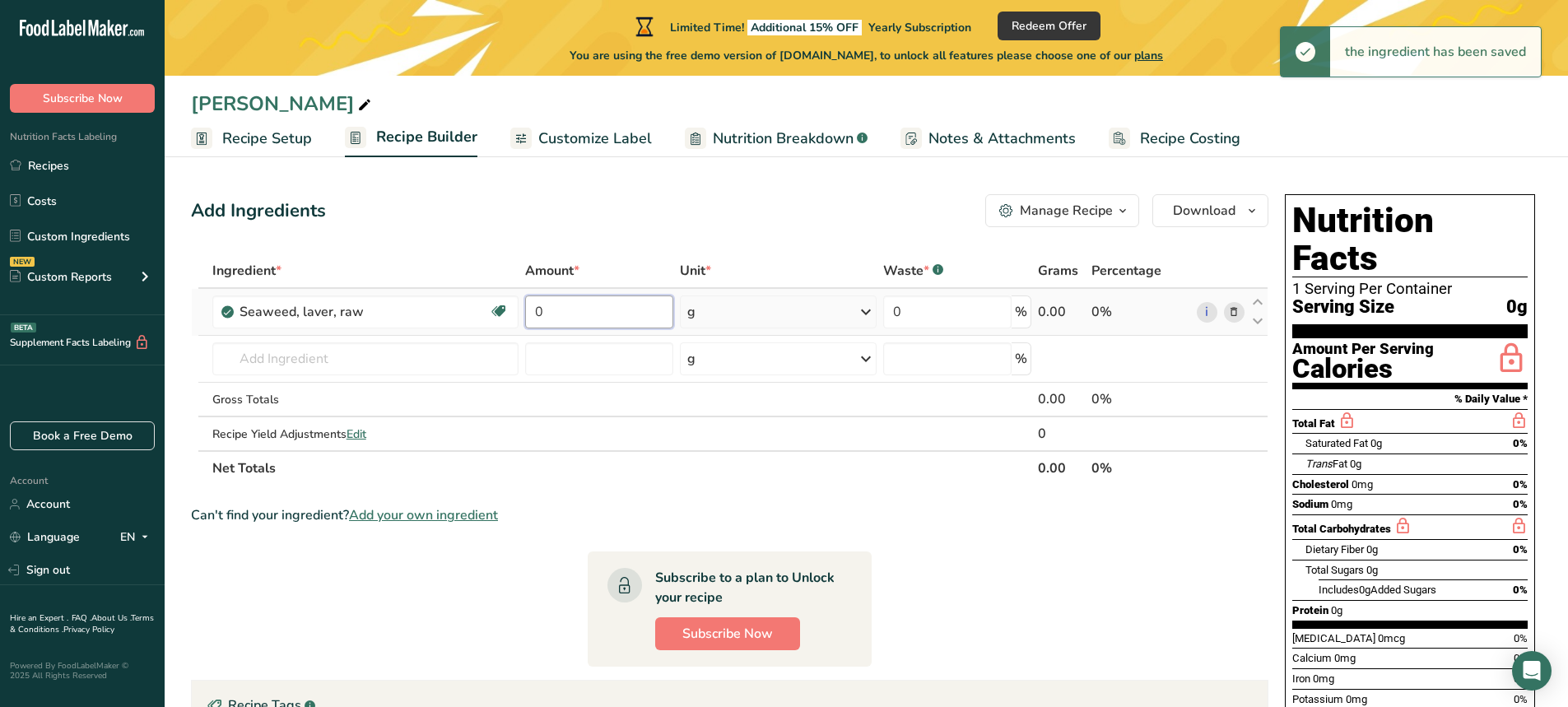
click at [596, 313] on input "0" at bounding box center [600, 312] width 148 height 33
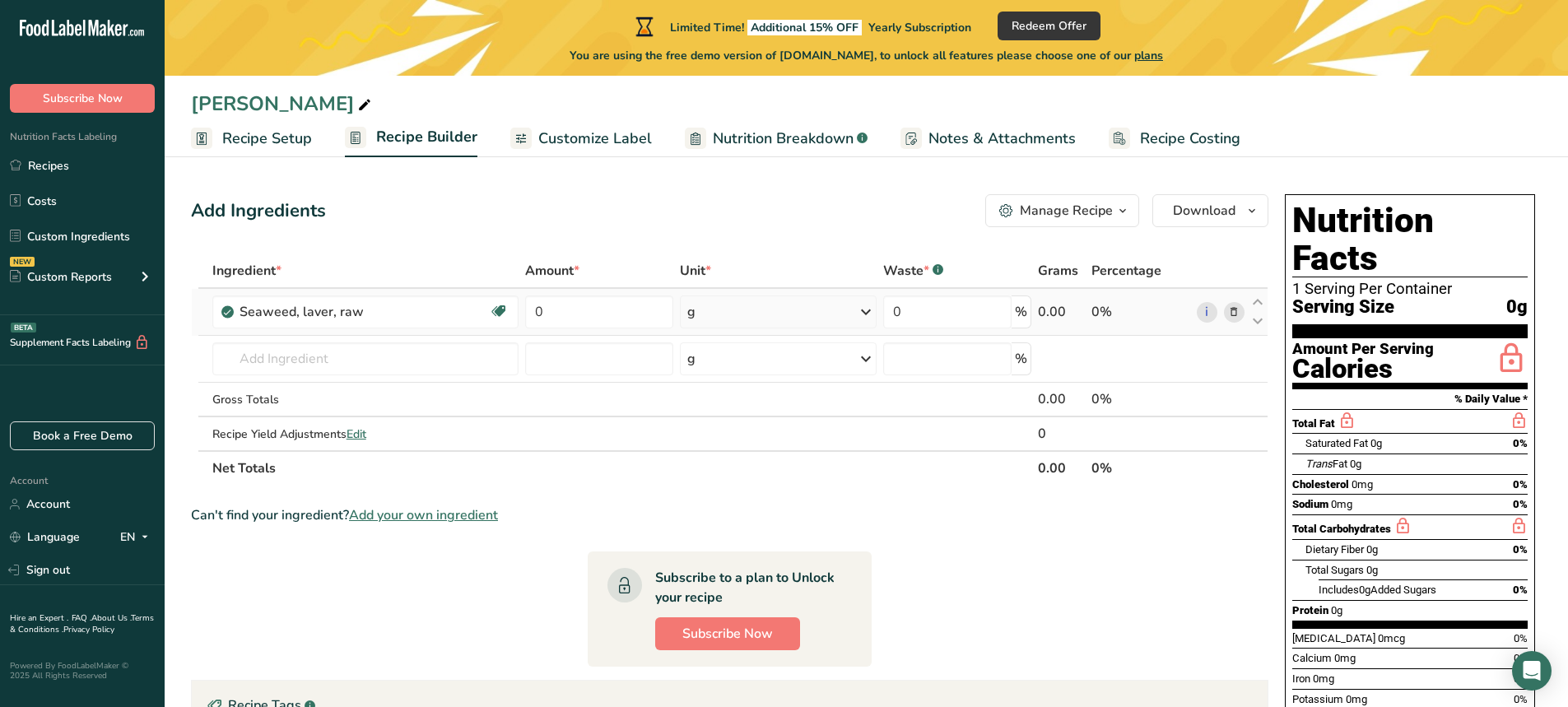
click at [867, 310] on div "Ingredient * Amount * Unit * Waste * .a-a{fill:#347362;}.b-a{fill:#fff;} Grams …" at bounding box center [730, 369] width 1077 height 232
click at [896, 313] on input "0" at bounding box center [948, 312] width 129 height 33
type input "54"
click at [1128, 224] on button "Manage Recipe" at bounding box center [1062, 210] width 154 height 33
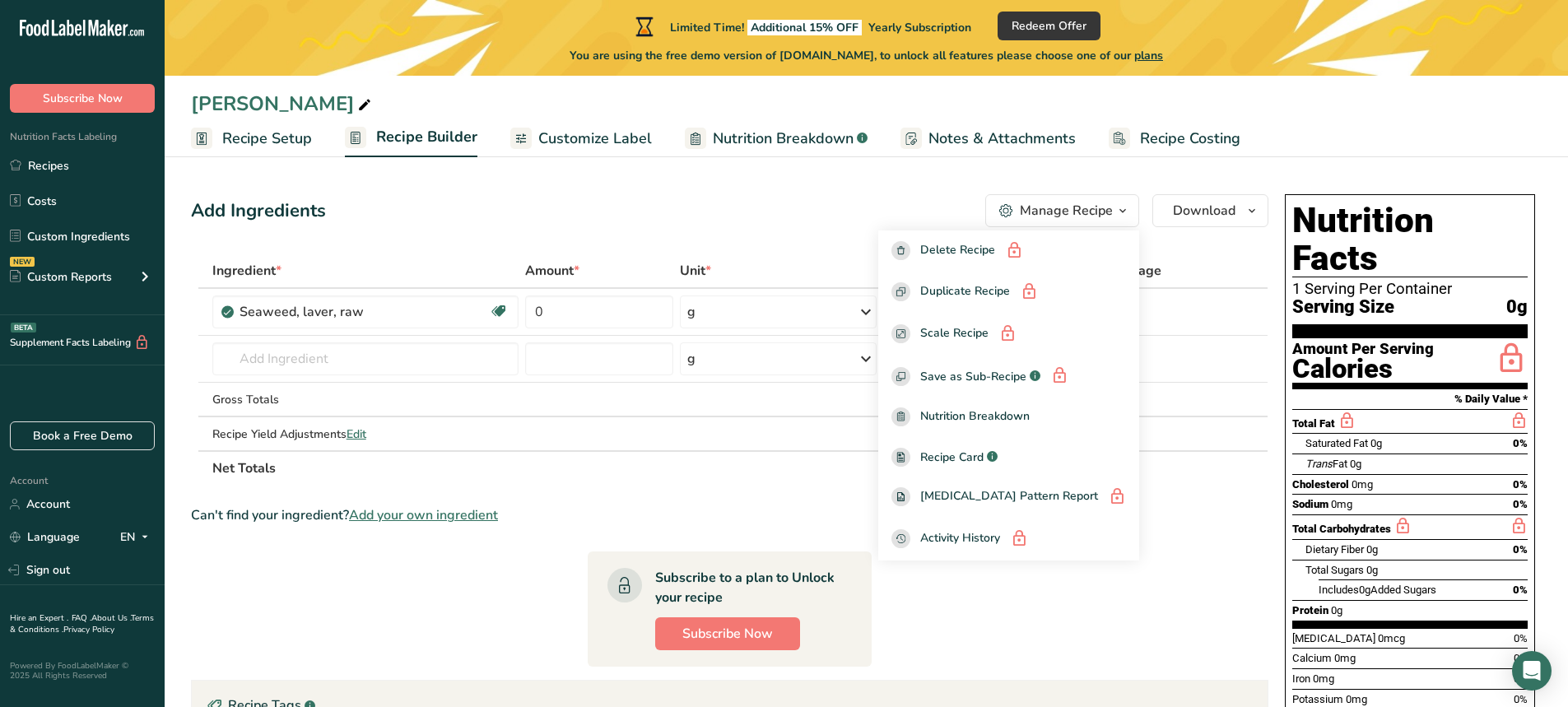
click at [958, 174] on section "Add Ingredients Manage Recipe Delete Recipe Duplicate Recipe Scale Recipe Save …" at bounding box center [866, 570] width 1403 height 818
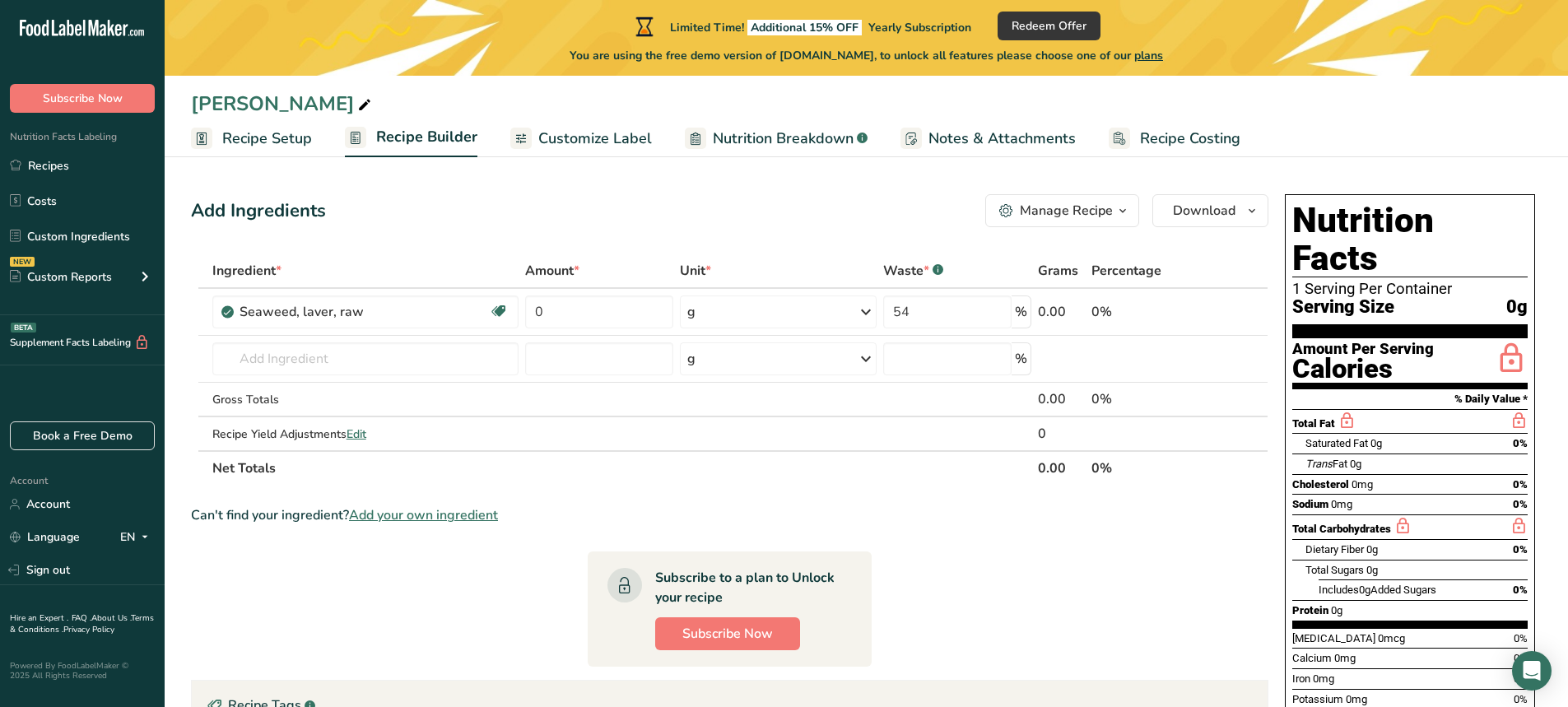
click at [777, 142] on span "Nutrition Breakdown" at bounding box center [783, 139] width 141 height 22
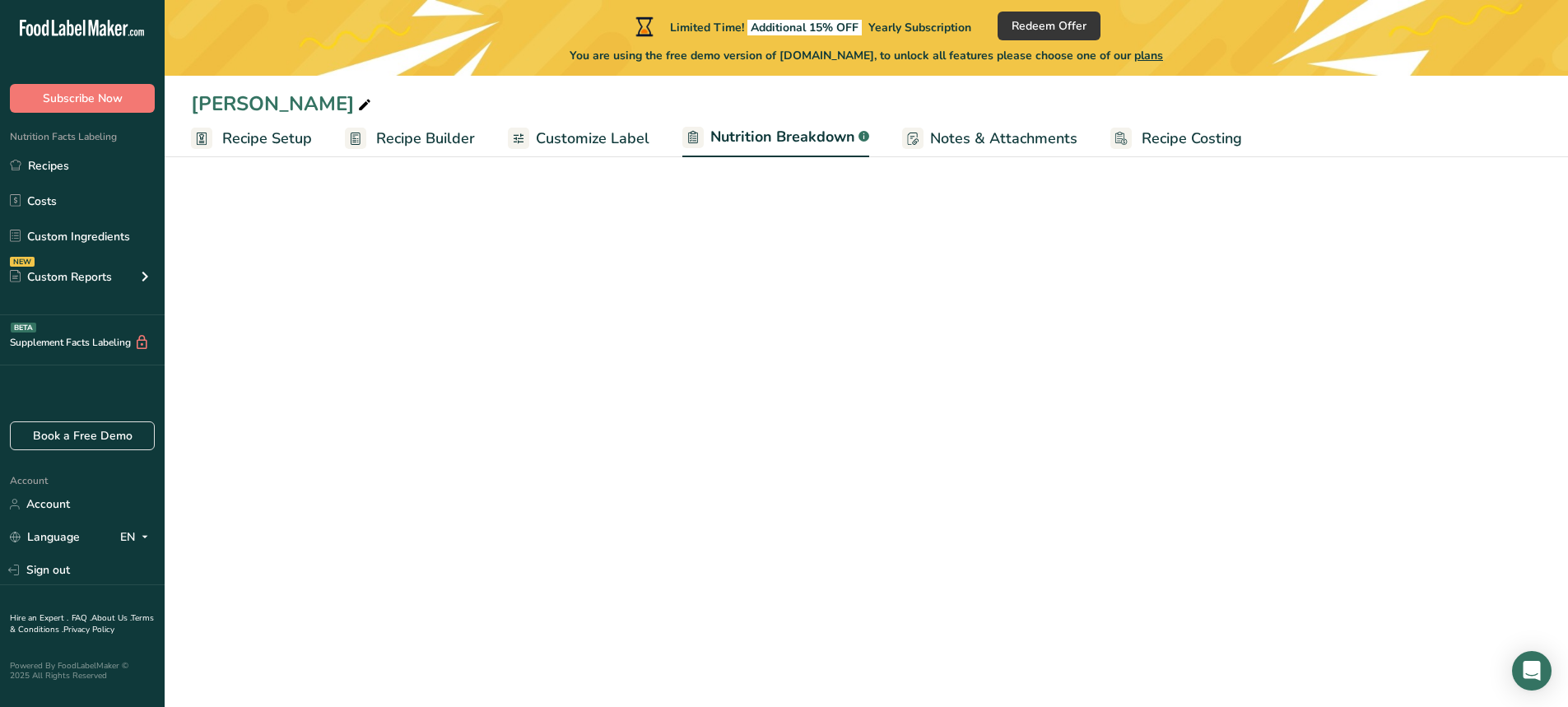
select select "Calories"
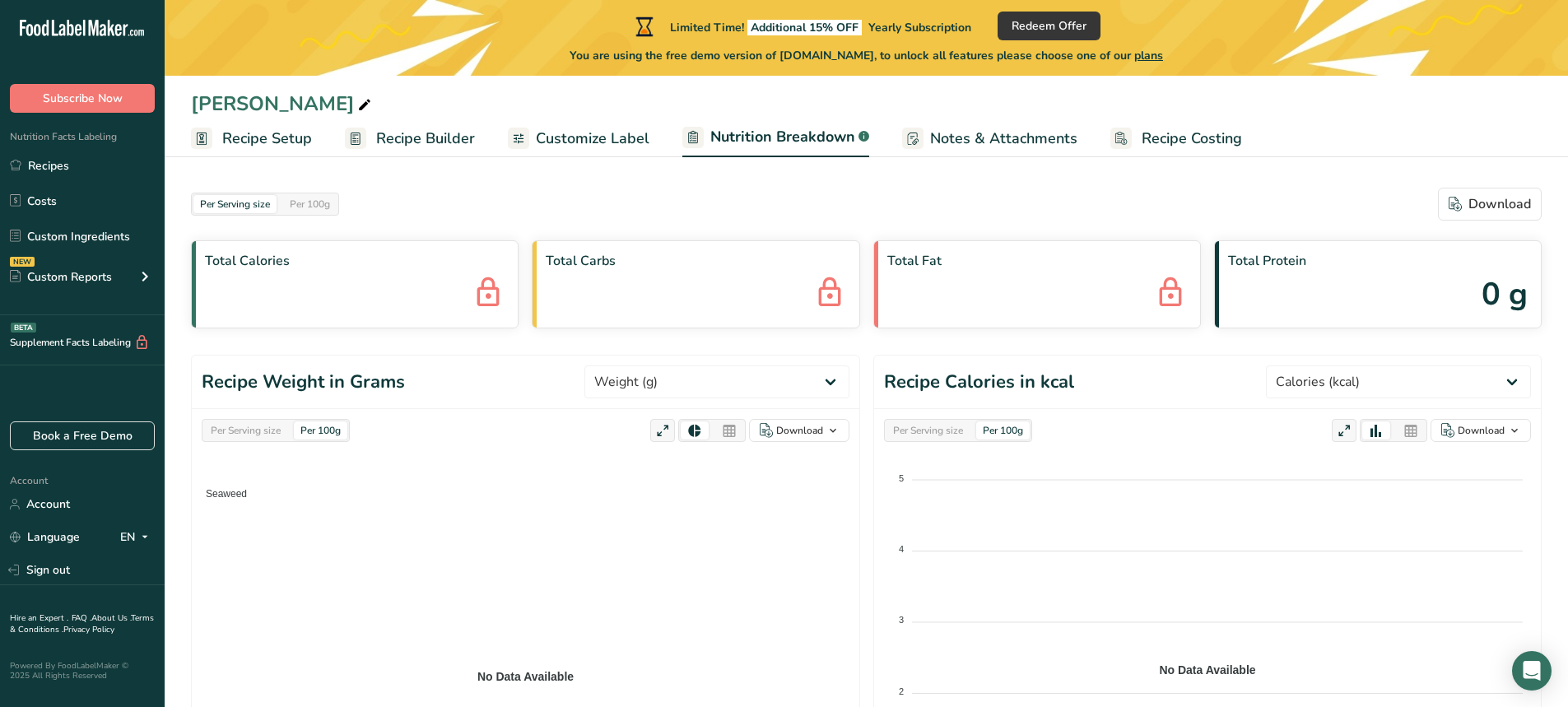
click at [308, 300] on div "Total Calories" at bounding box center [355, 284] width 327 height 88
click at [359, 295] on div "Total Calories" at bounding box center [355, 284] width 327 height 88
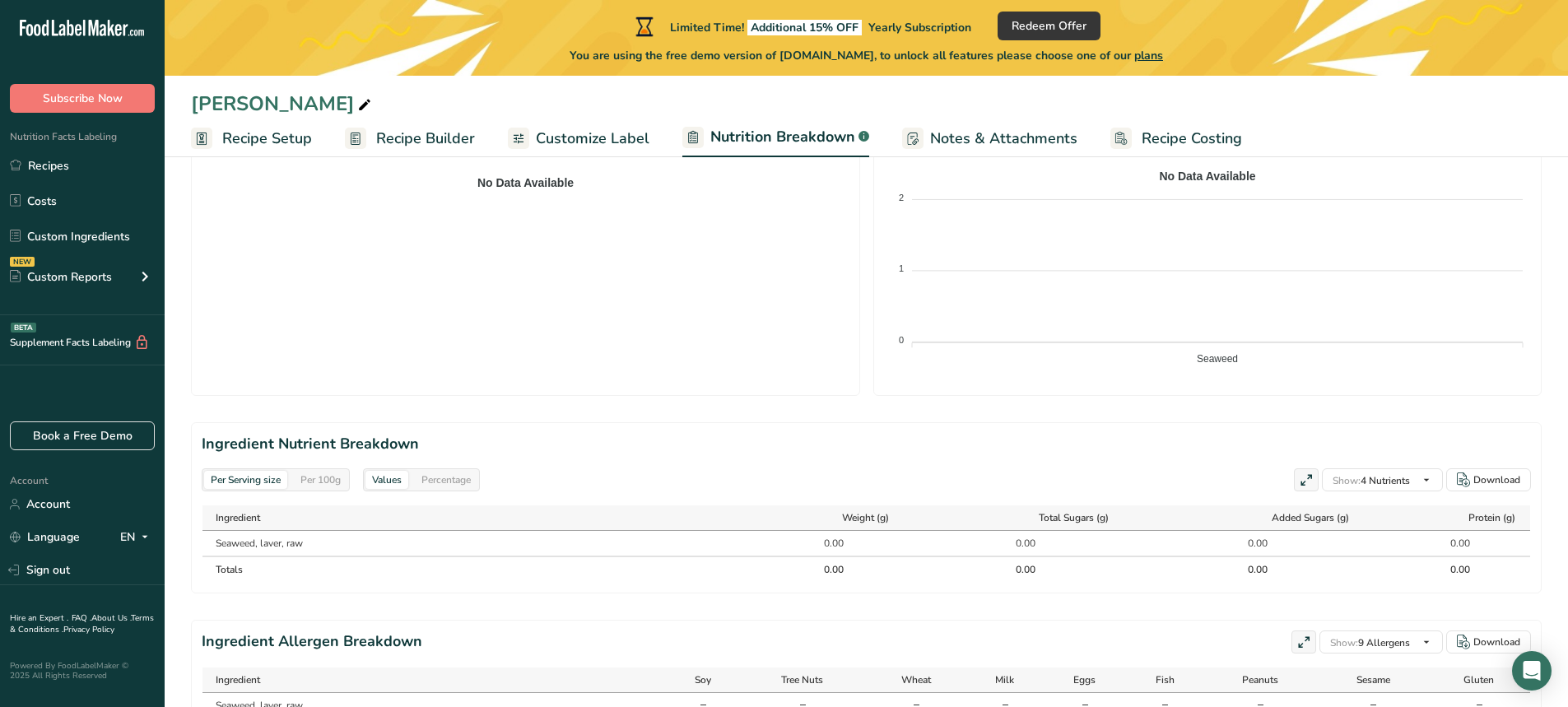
click at [1230, 346] on foreignobject at bounding box center [1208, 167] width 647 height 412
click at [1236, 361] on tspan "Seaweed" at bounding box center [1217, 359] width 41 height 12
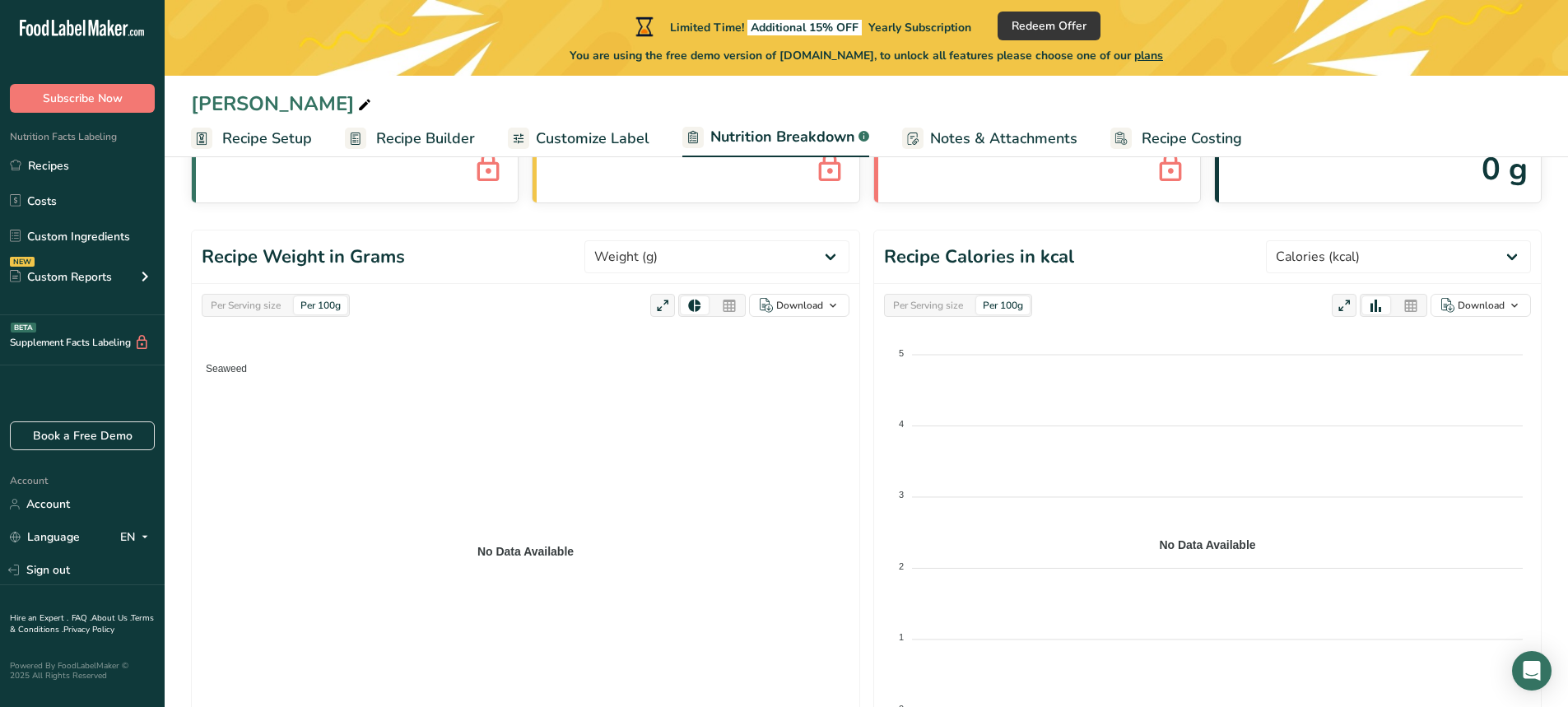
scroll to position [0, 0]
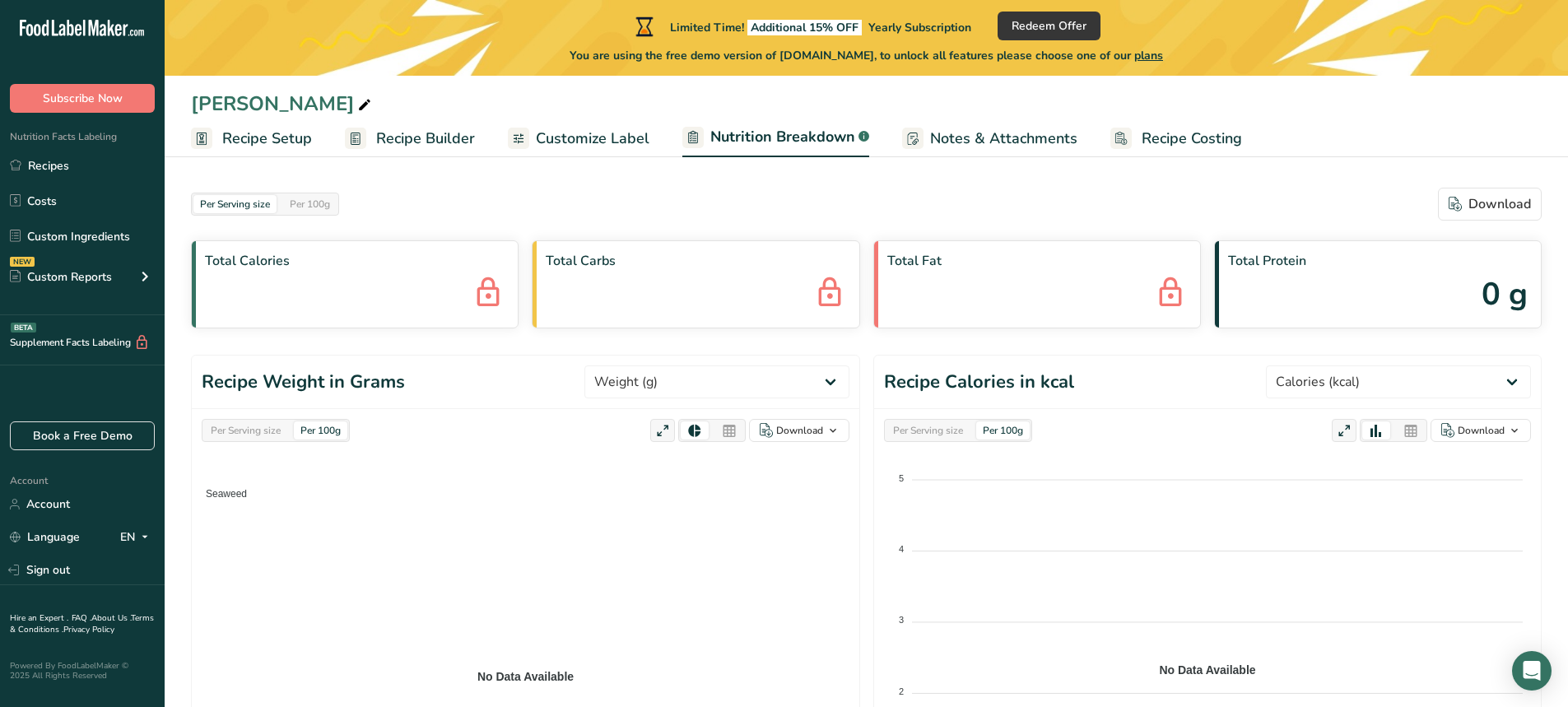
click at [309, 136] on span "Recipe Setup" at bounding box center [266, 139] width 90 height 22
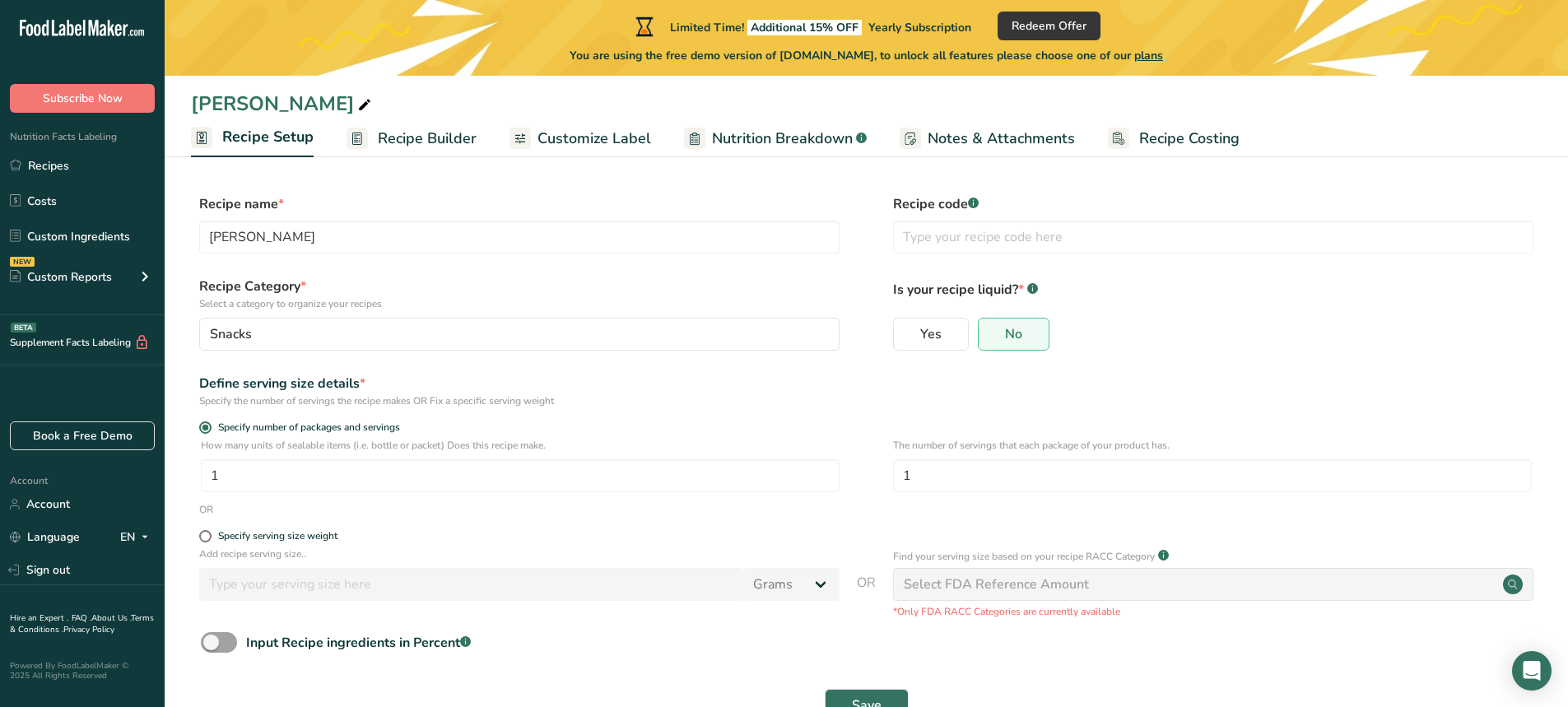
click at [397, 147] on span "Recipe Builder" at bounding box center [427, 139] width 99 height 22
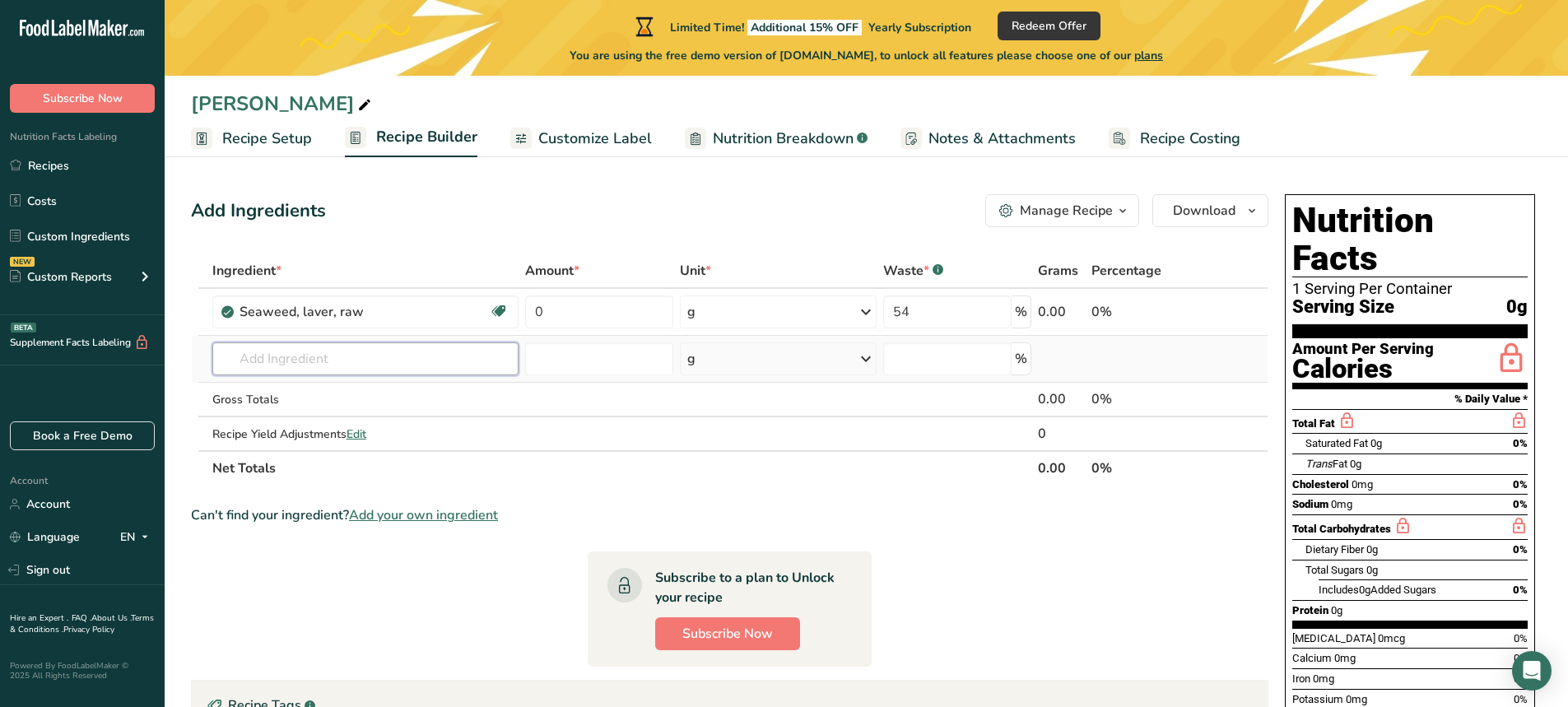
click at [318, 361] on input "text" at bounding box center [365, 359] width 307 height 33
paste input "CANOLA OIL"
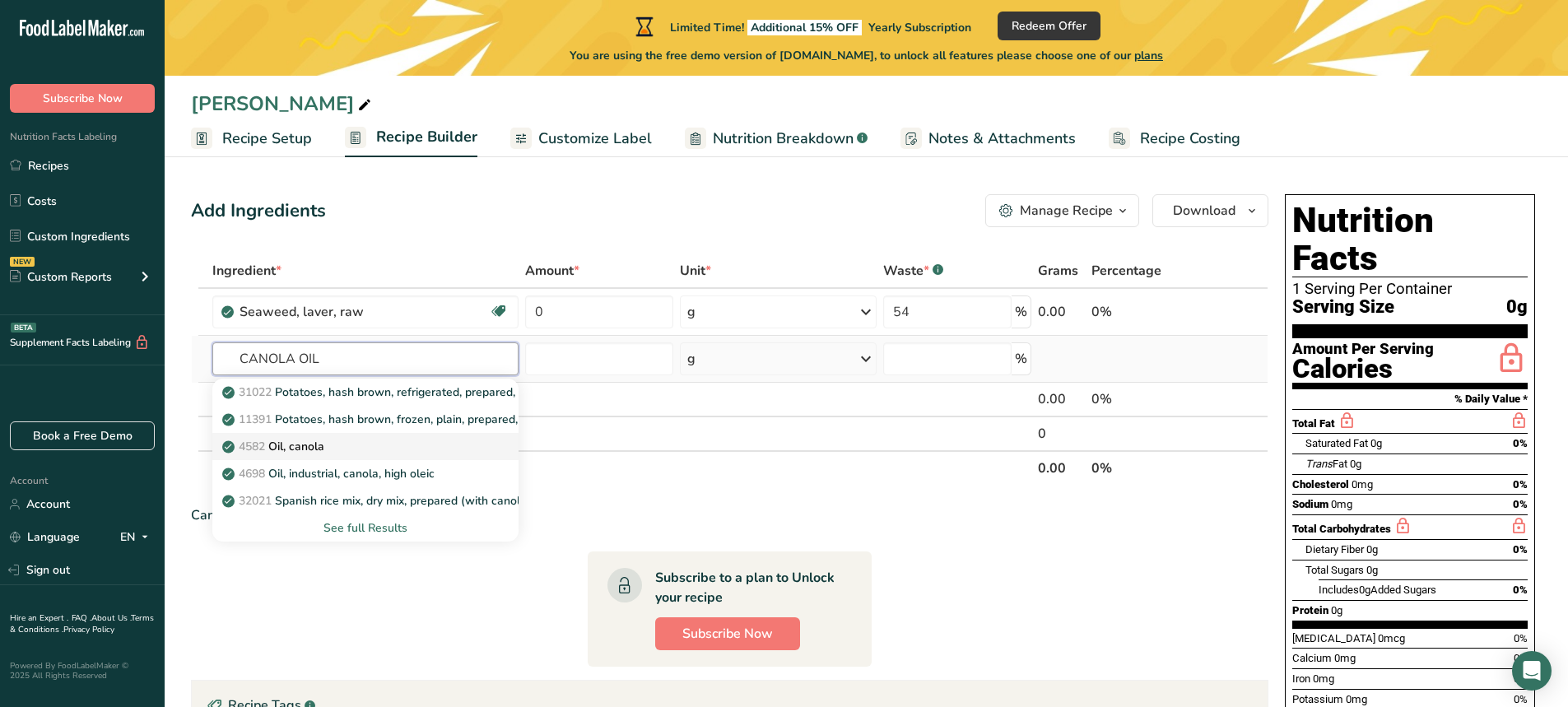
type input "CANOLA OIL"
click at [437, 450] on div "4582 Oil, canola" at bounding box center [352, 446] width 254 height 17
type input "Oil, canola"
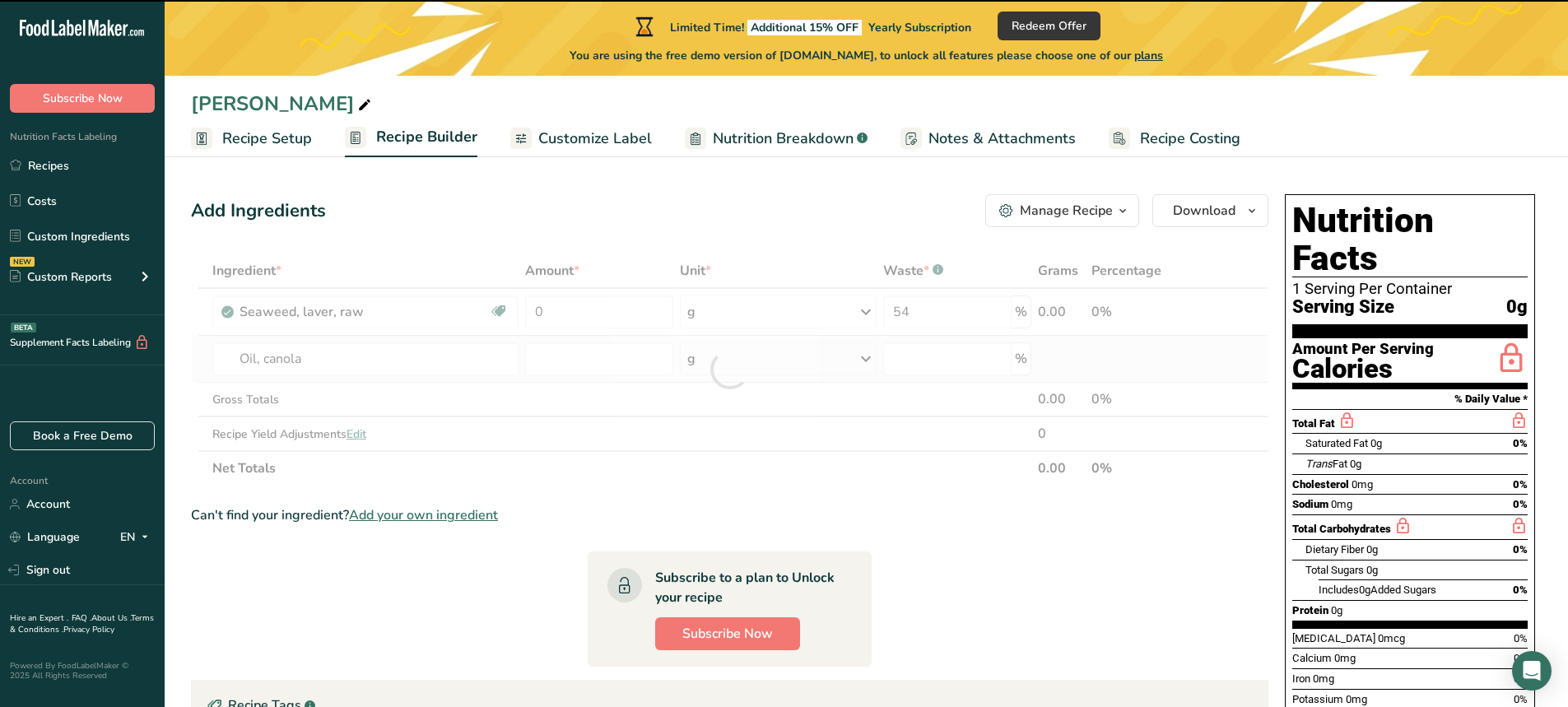
type input "0"
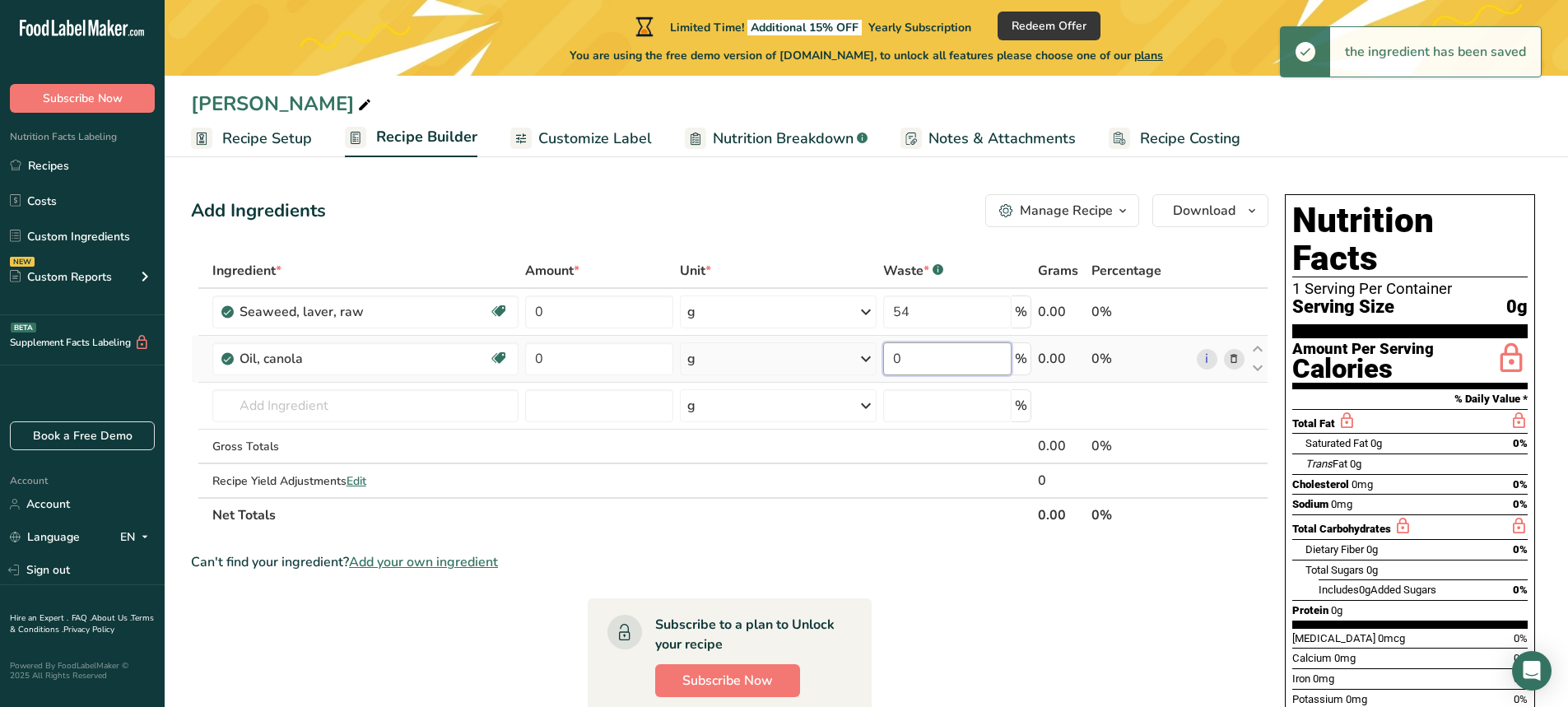
click at [964, 361] on input "0" at bounding box center [948, 359] width 129 height 33
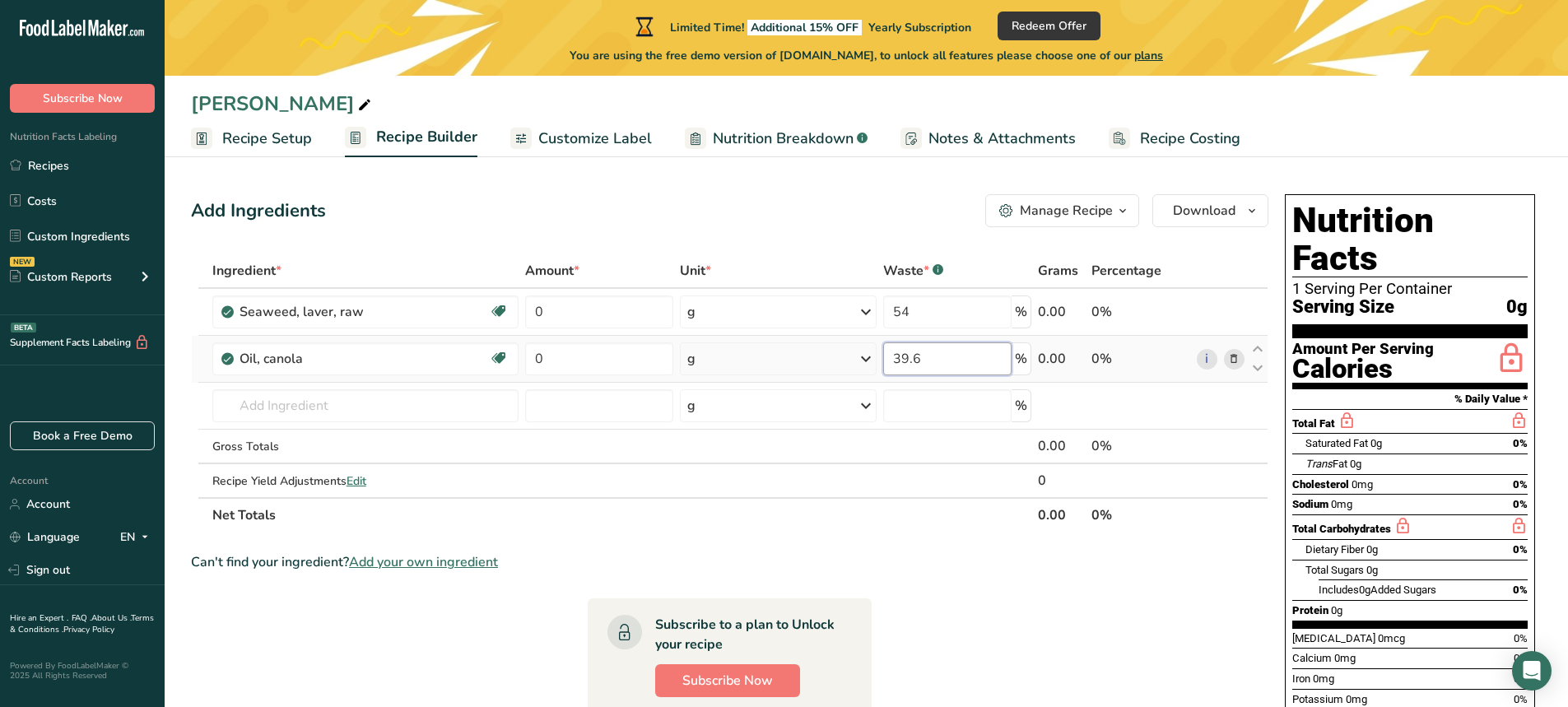
type input "39.6"
click at [351, 401] on input "text" at bounding box center [365, 406] width 307 height 33
paste input "PERILLA OIL"
type input "PERILLA OIL"
click at [341, 469] on div "Add your own ingredient" at bounding box center [365, 466] width 280 height 17
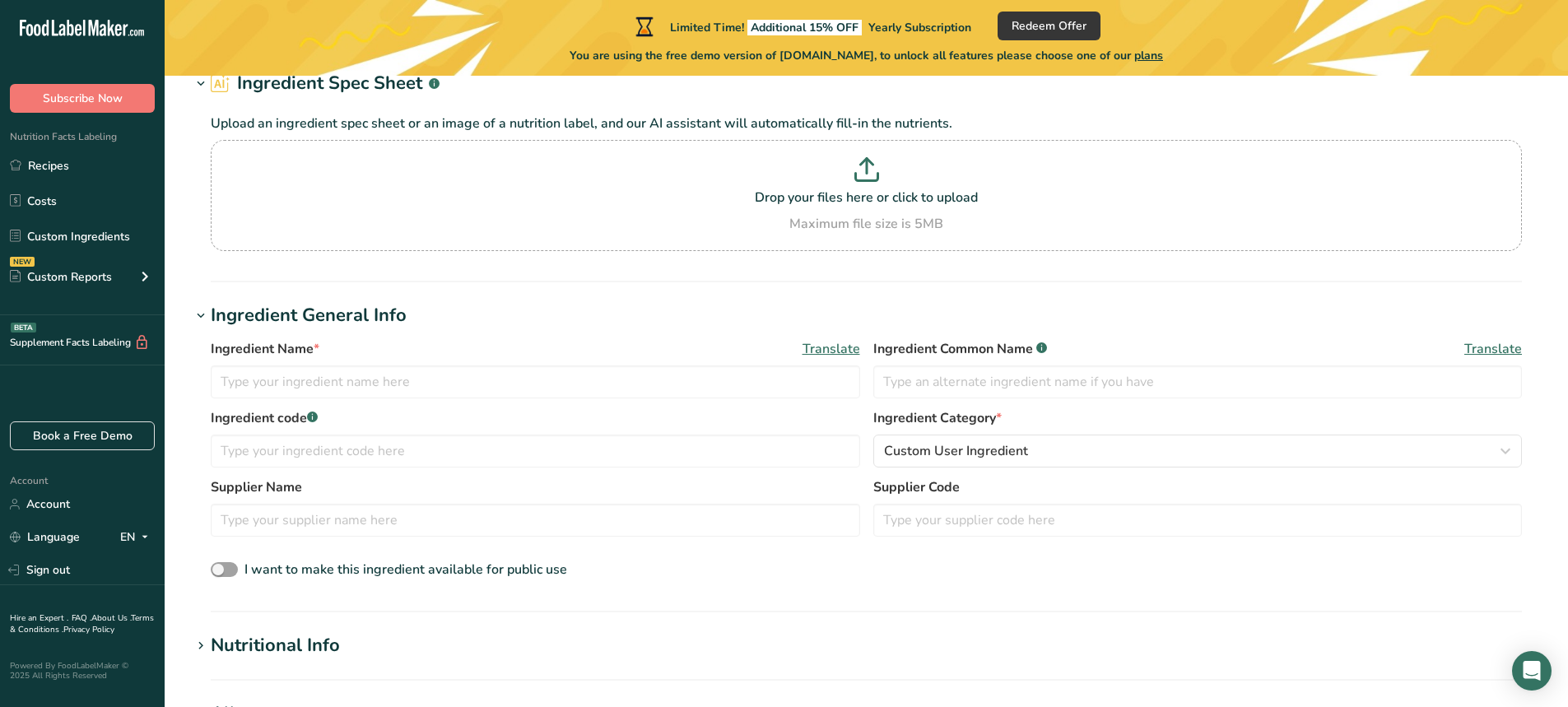
scroll to position [82, 0]
